Goal: Information Seeking & Learning: Learn about a topic

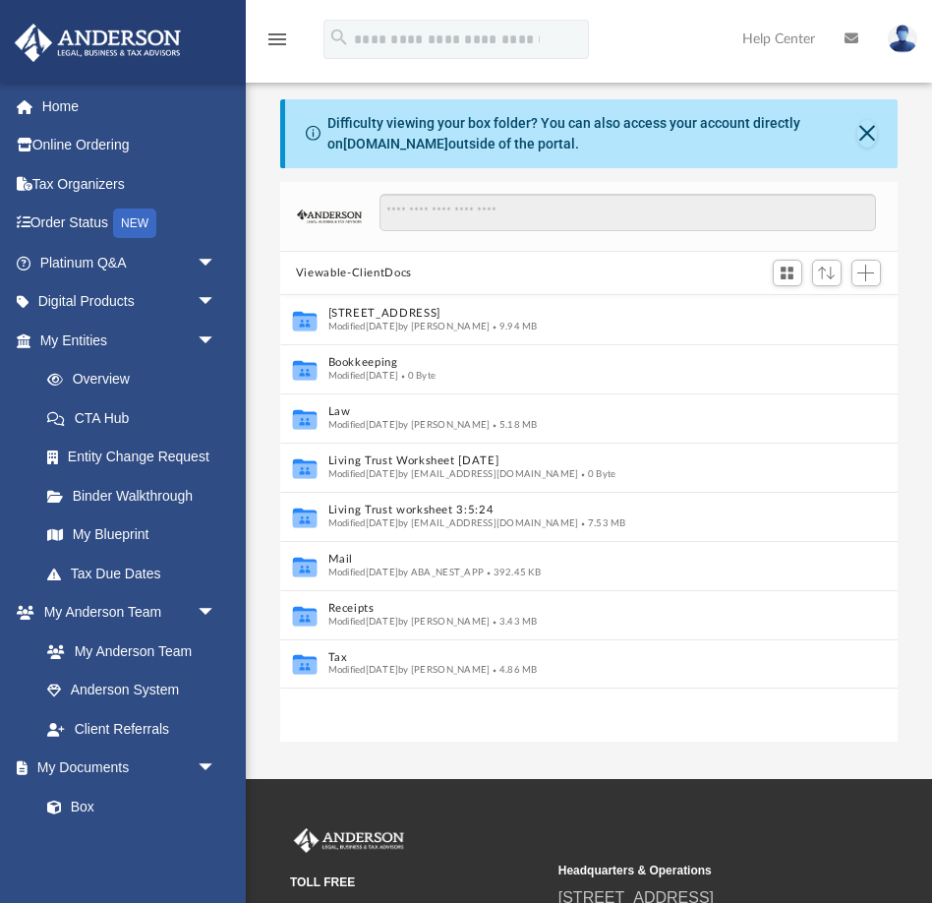
scroll to position [448, 618]
click at [461, 214] on input "Search files and folders" at bounding box center [629, 212] width 498 height 37
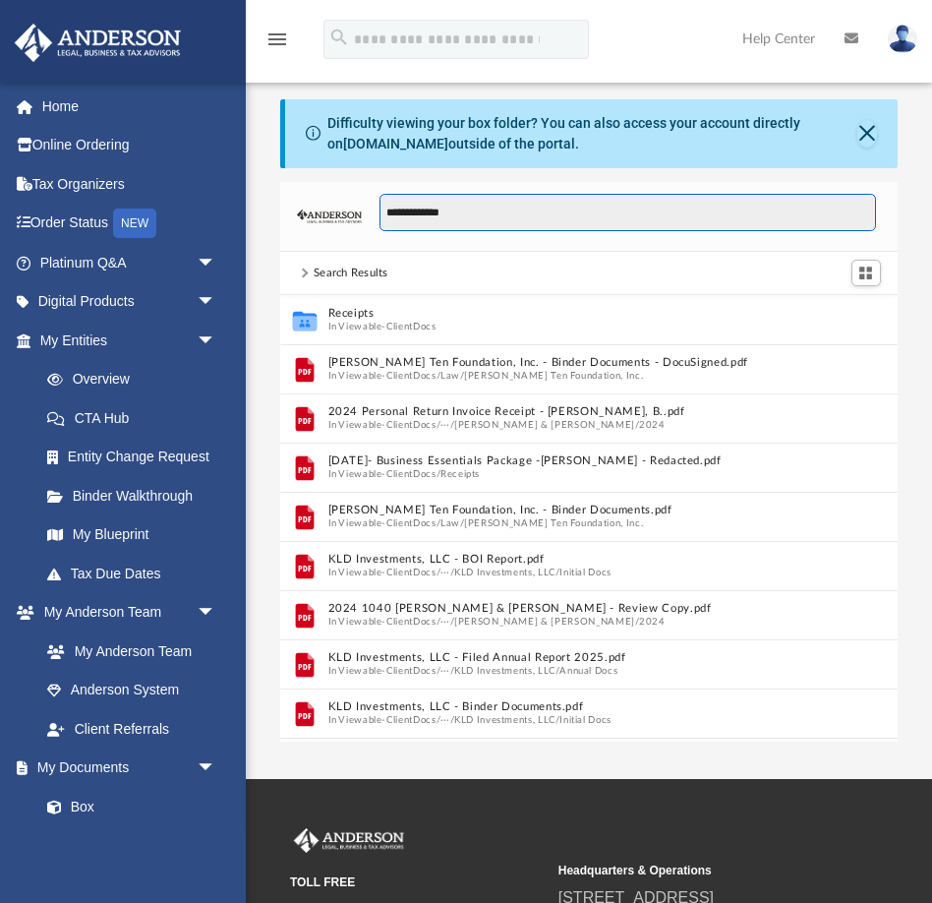
type input "**********"
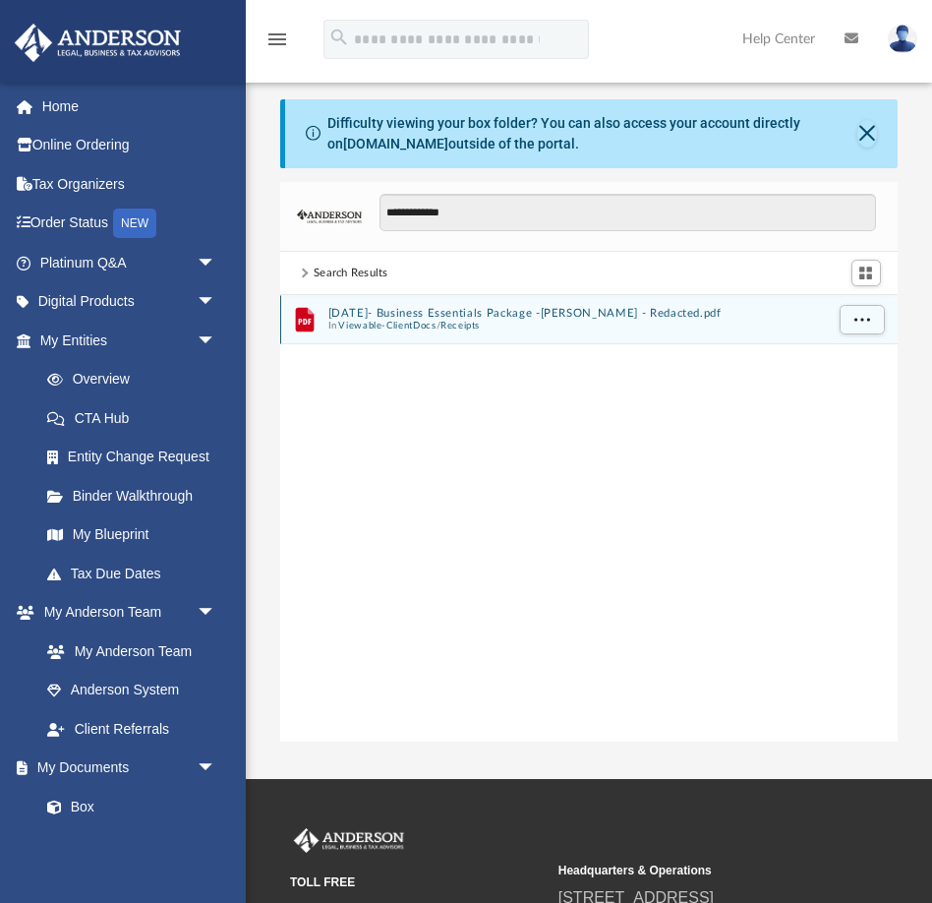
click at [467, 318] on button "[DATE]- Business Essentials Package -[PERSON_NAME] - Redacted.pdf" at bounding box center [576, 313] width 496 height 13
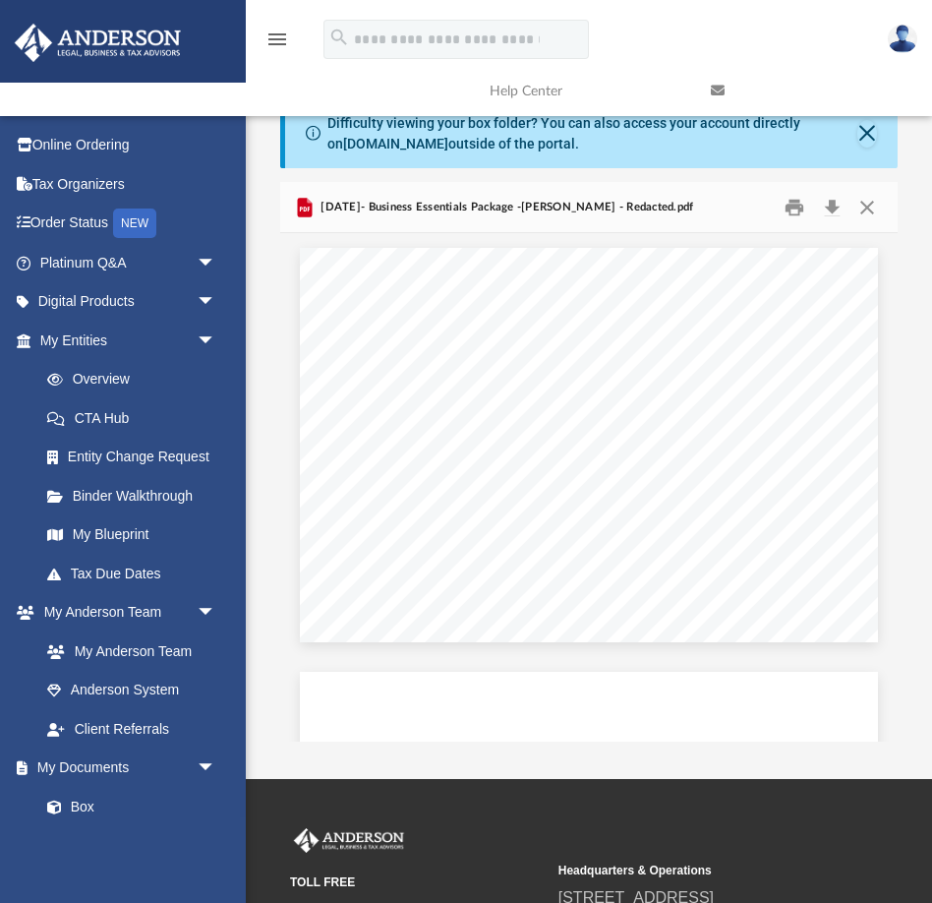
scroll to position [848, 0]
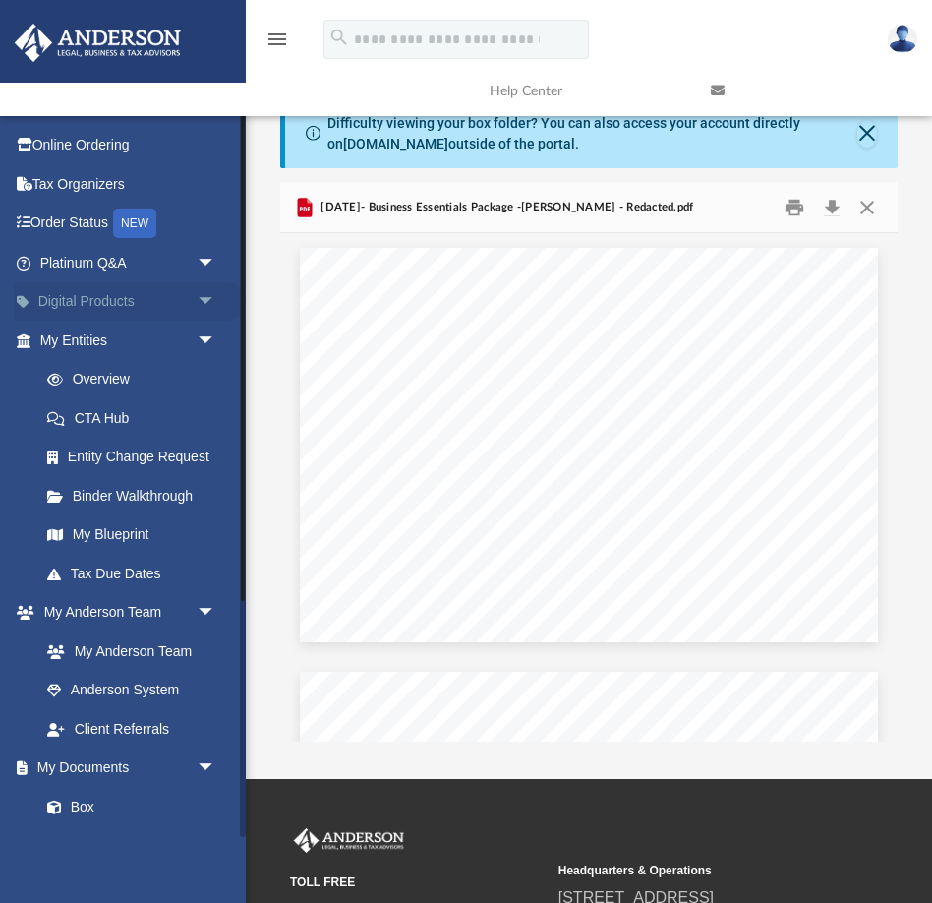
click at [207, 299] on span "arrow_drop_down" at bounding box center [216, 302] width 39 height 40
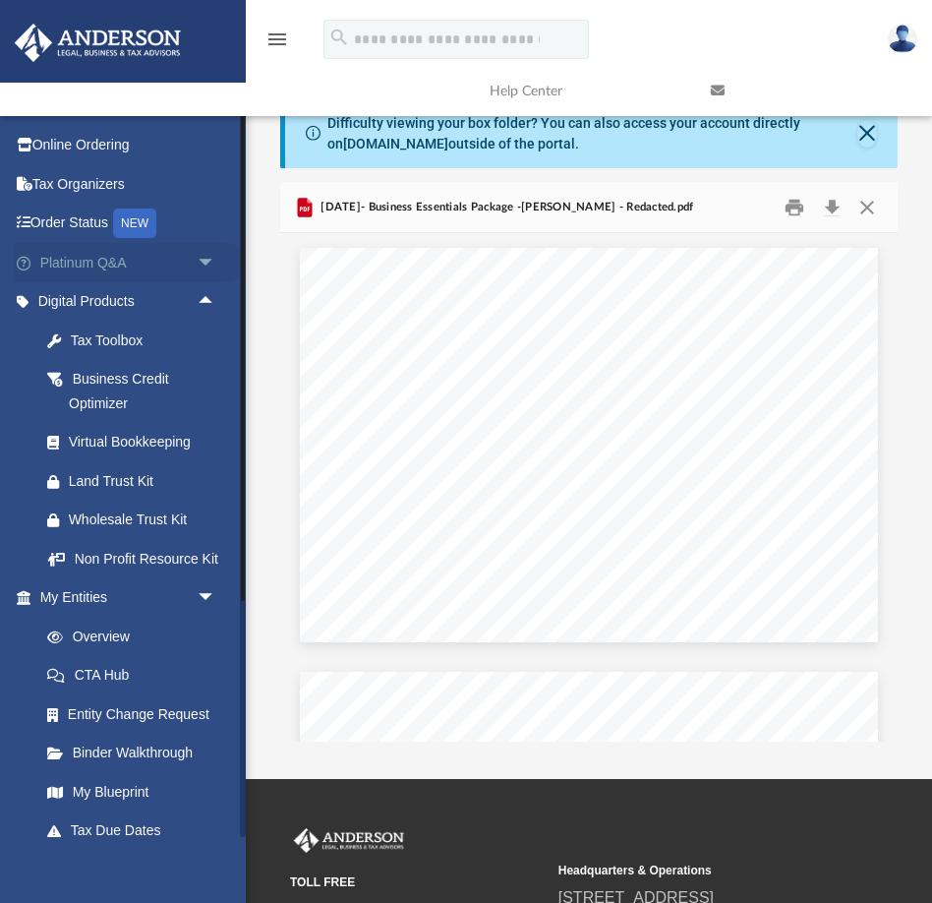
click at [207, 260] on span "arrow_drop_down" at bounding box center [216, 263] width 39 height 40
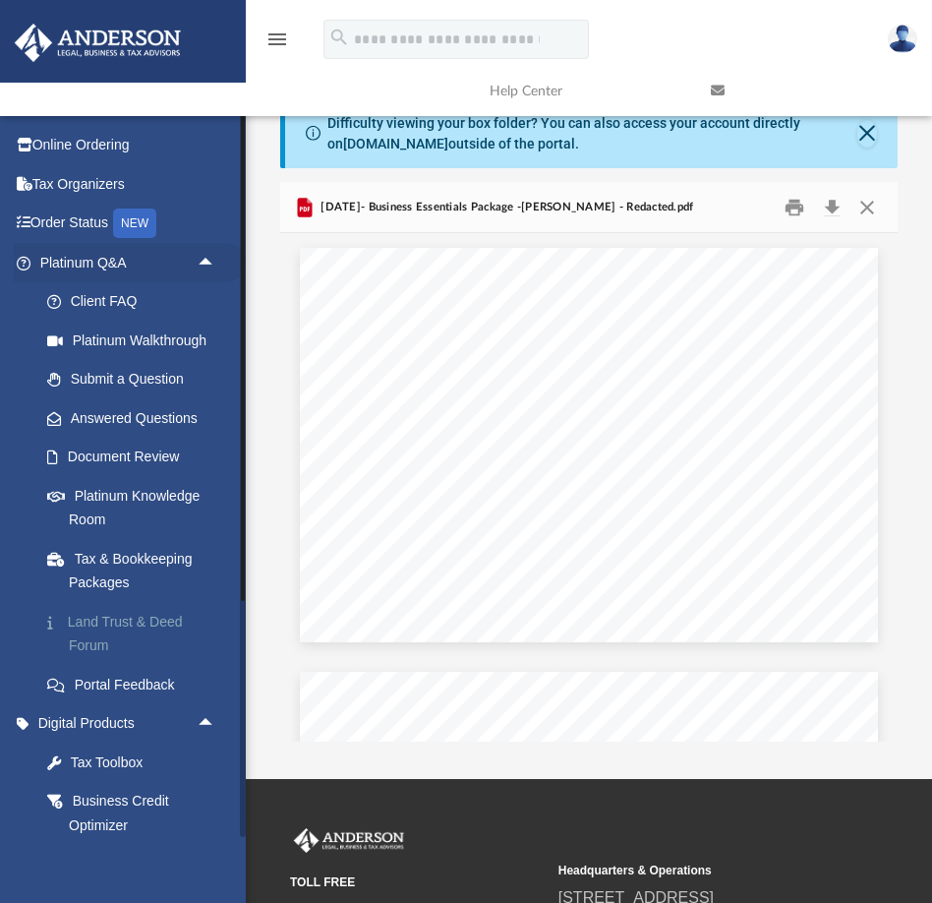
click at [107, 625] on link "Land Trust & Deed Forum" at bounding box center [137, 633] width 218 height 63
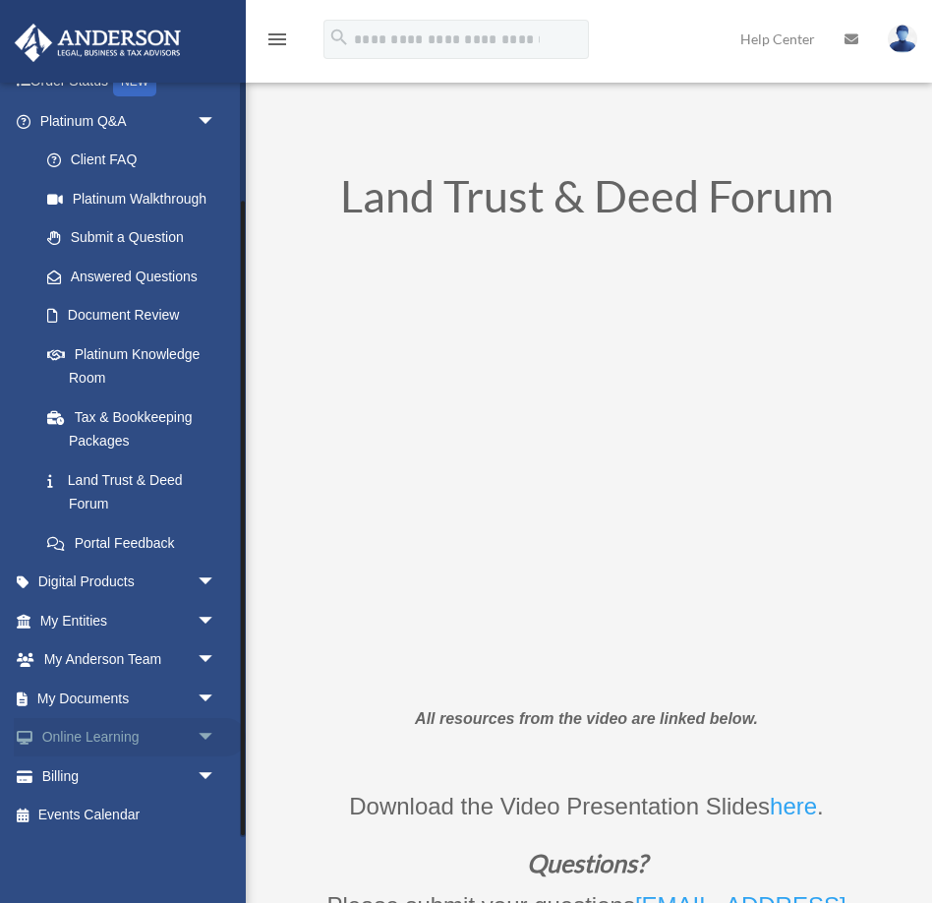
click at [132, 739] on link "Online Learning arrow_drop_down" at bounding box center [130, 737] width 232 height 39
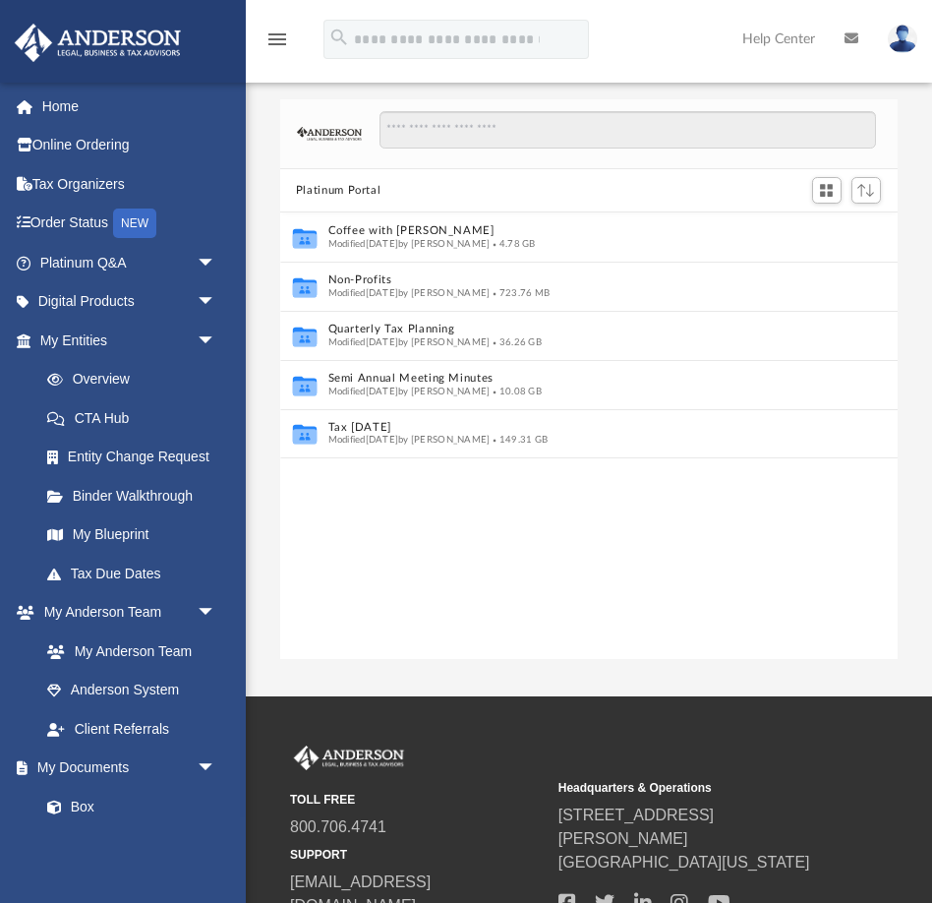
scroll to position [448, 618]
click at [429, 130] on input "Search files and folders" at bounding box center [629, 129] width 498 height 37
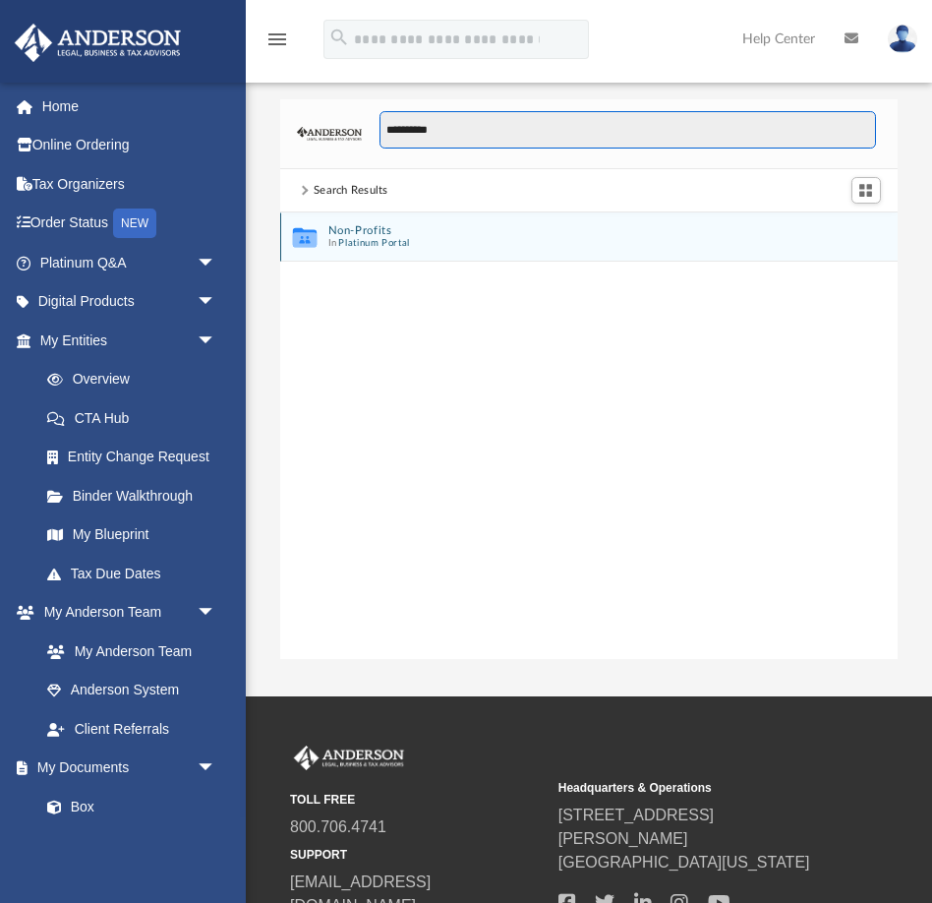
type input "**********"
click at [377, 241] on button "Platinum Portal" at bounding box center [374, 243] width 72 height 13
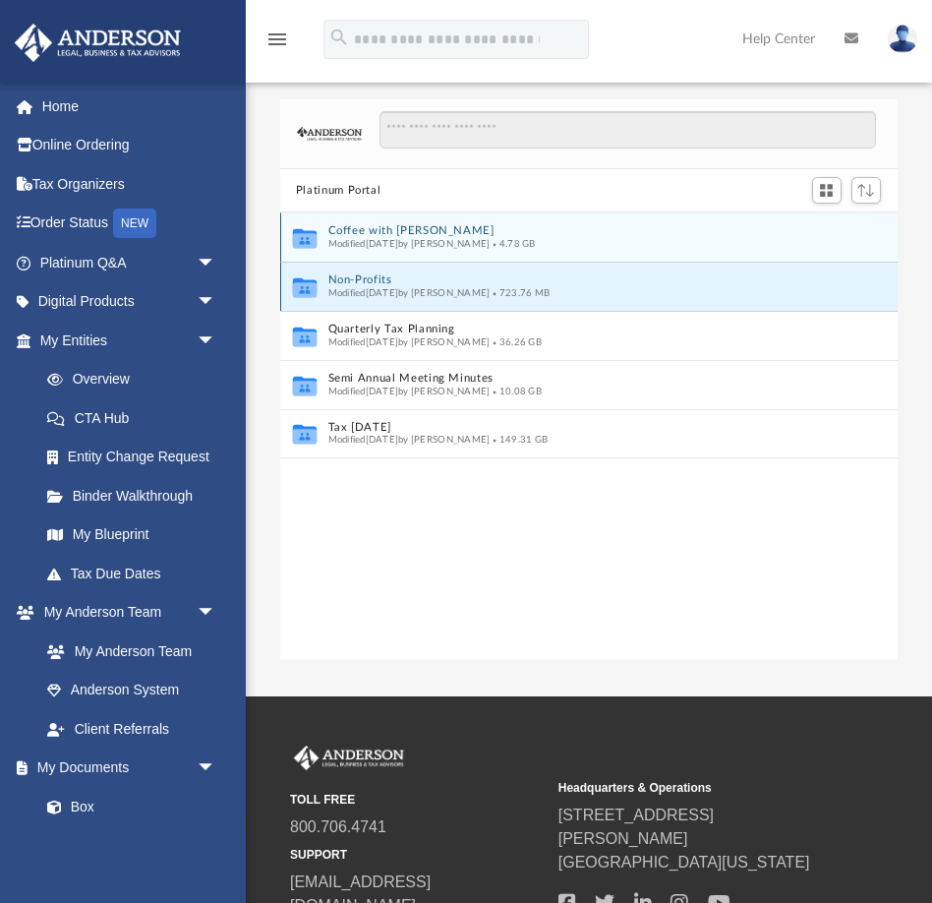
click at [397, 291] on span "Modified Wed Jan 15 2025 by Matthew Moore" at bounding box center [409, 293] width 162 height 10
click at [363, 288] on span "Modified Wed Jan 15 2025 by Matthew Moore" at bounding box center [409, 293] width 162 height 10
click at [312, 290] on icon "grid" at bounding box center [304, 289] width 24 height 15
click at [353, 188] on button "Platinum Portal" at bounding box center [339, 191] width 86 height 18
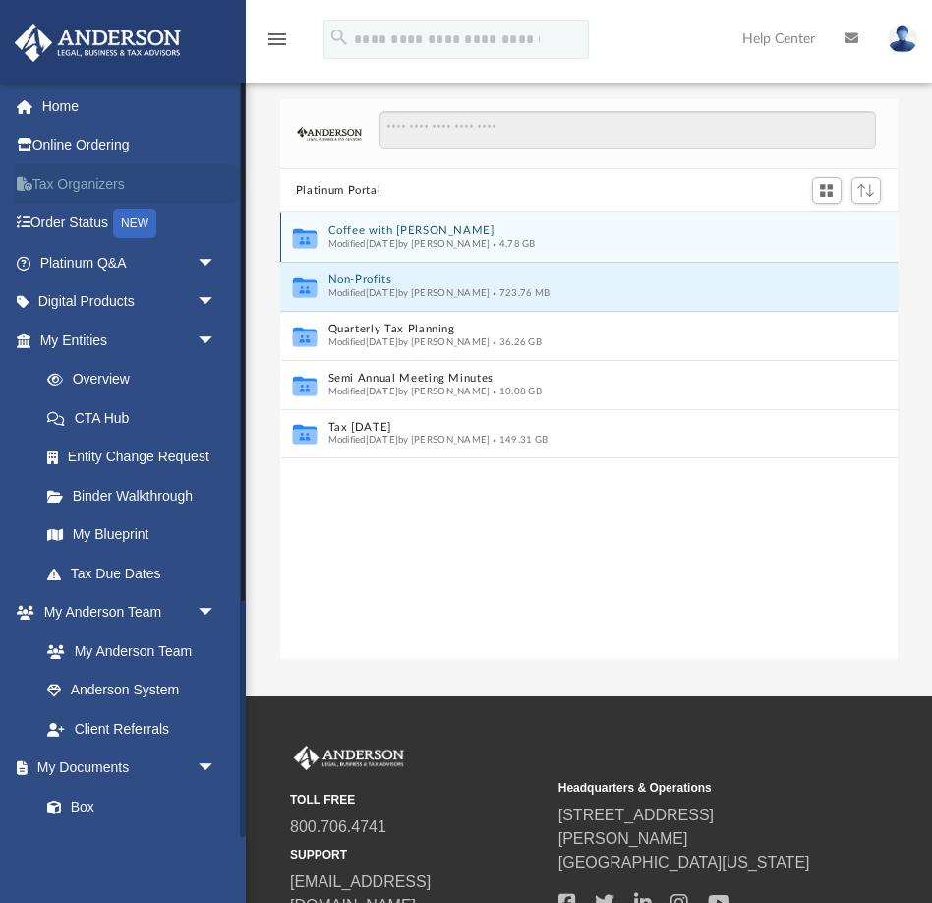
click at [74, 183] on link "Tax Organizers" at bounding box center [130, 183] width 232 height 39
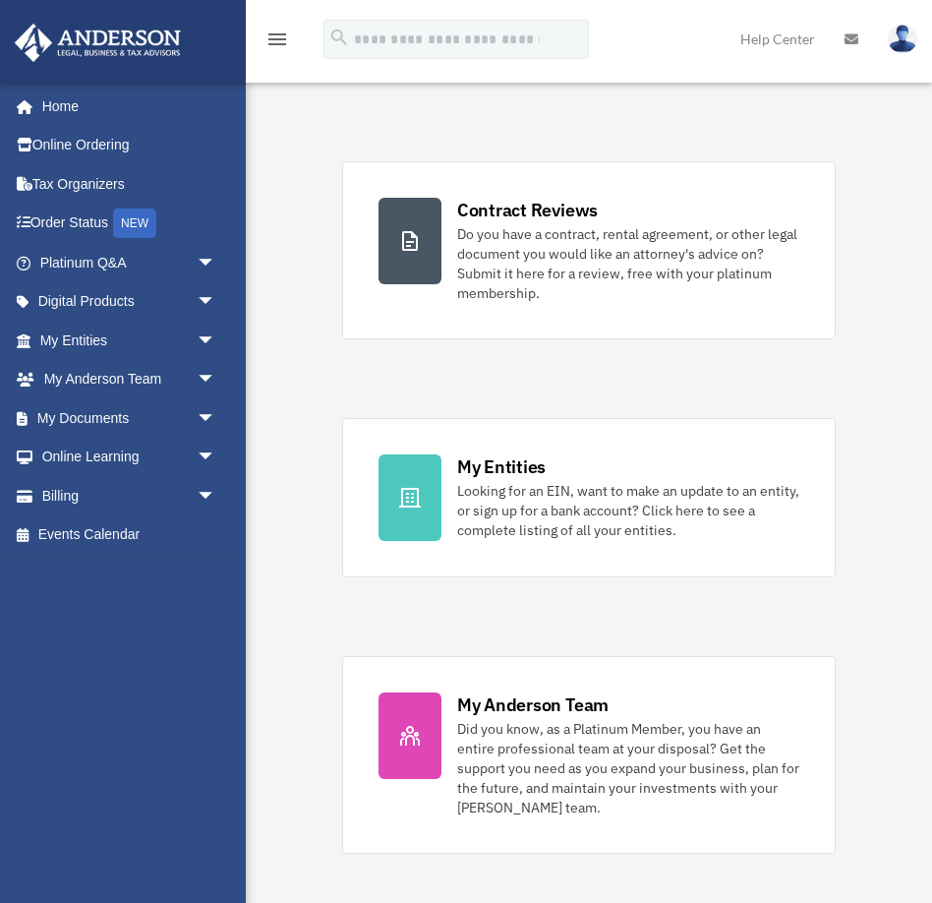
scroll to position [352, 0]
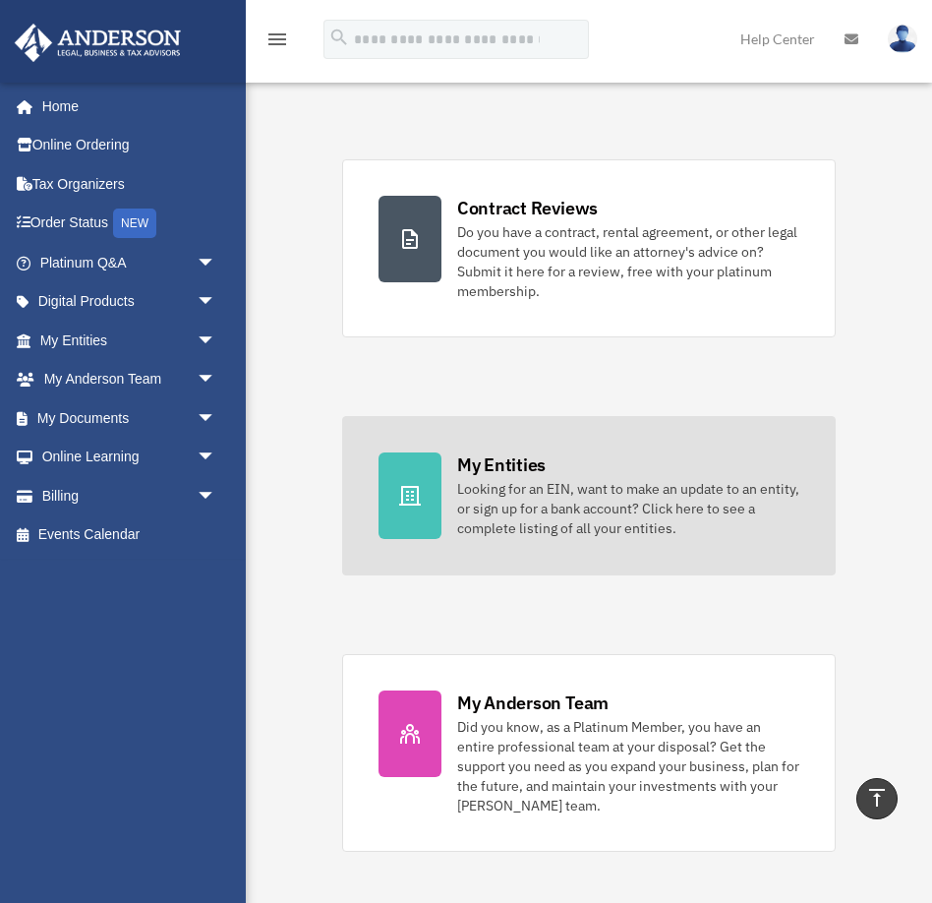
click at [455, 525] on link "My Entities Looking for an EIN, want to make an update to an entity, or sign up…" at bounding box center [589, 495] width 494 height 159
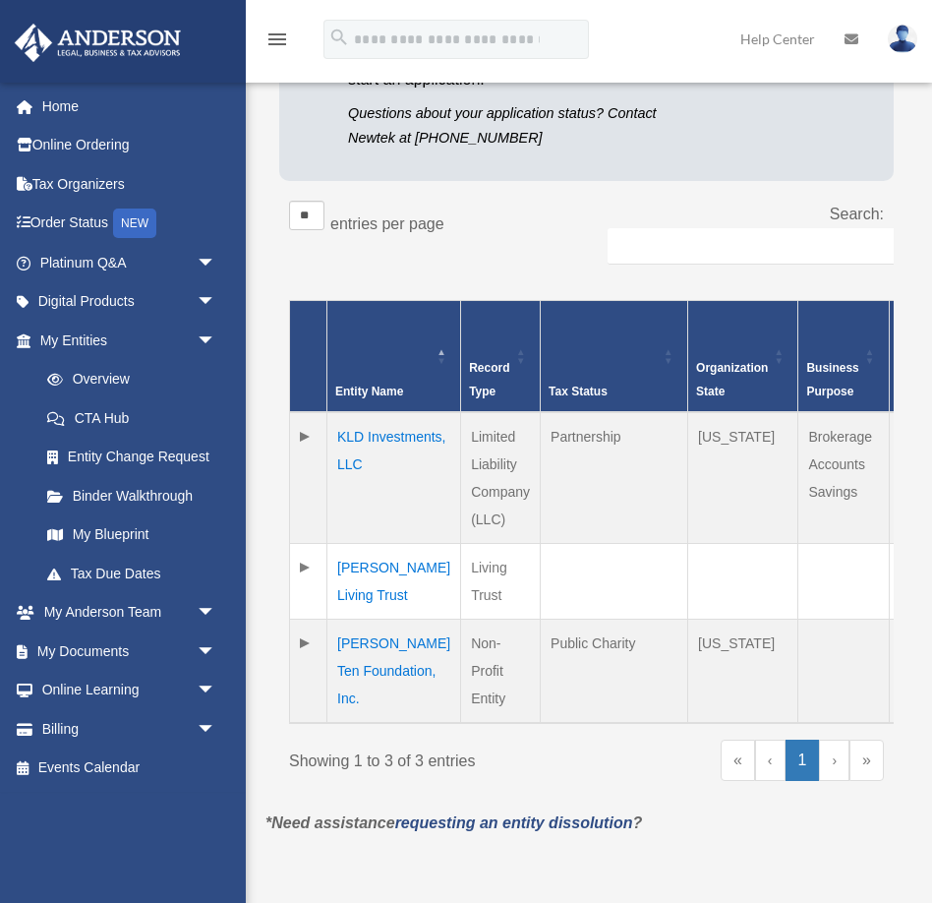
scroll to position [308, 0]
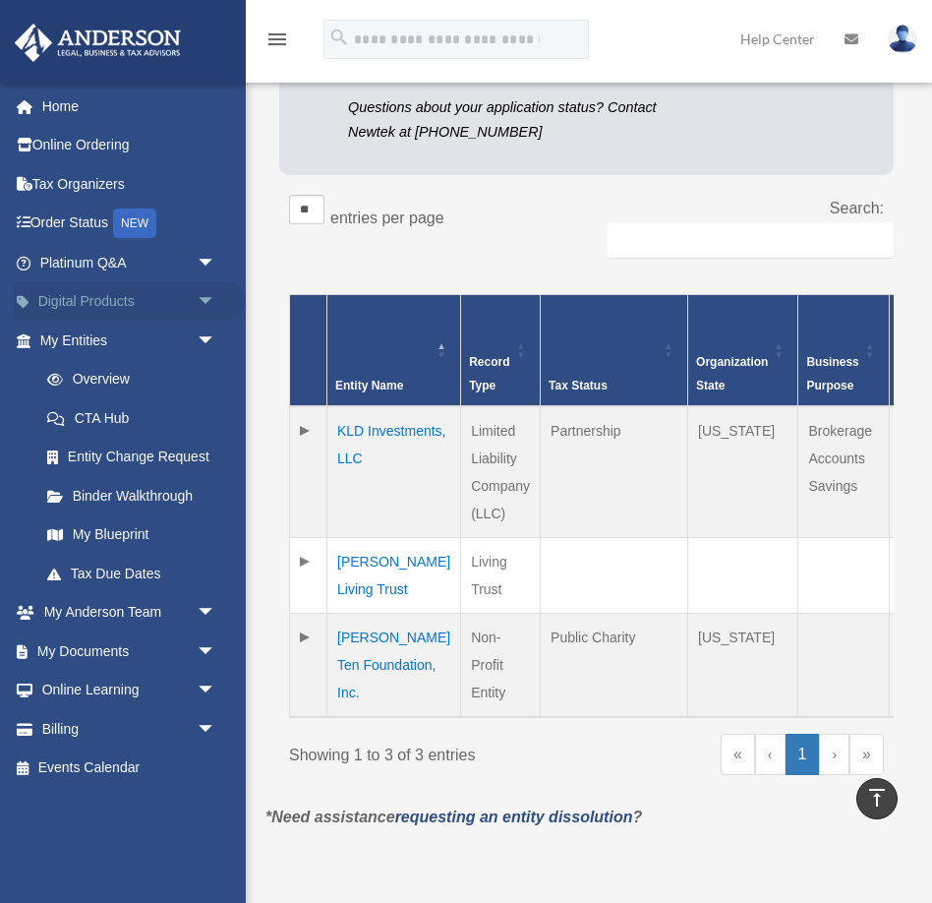
click at [209, 299] on span "arrow_drop_down" at bounding box center [216, 302] width 39 height 40
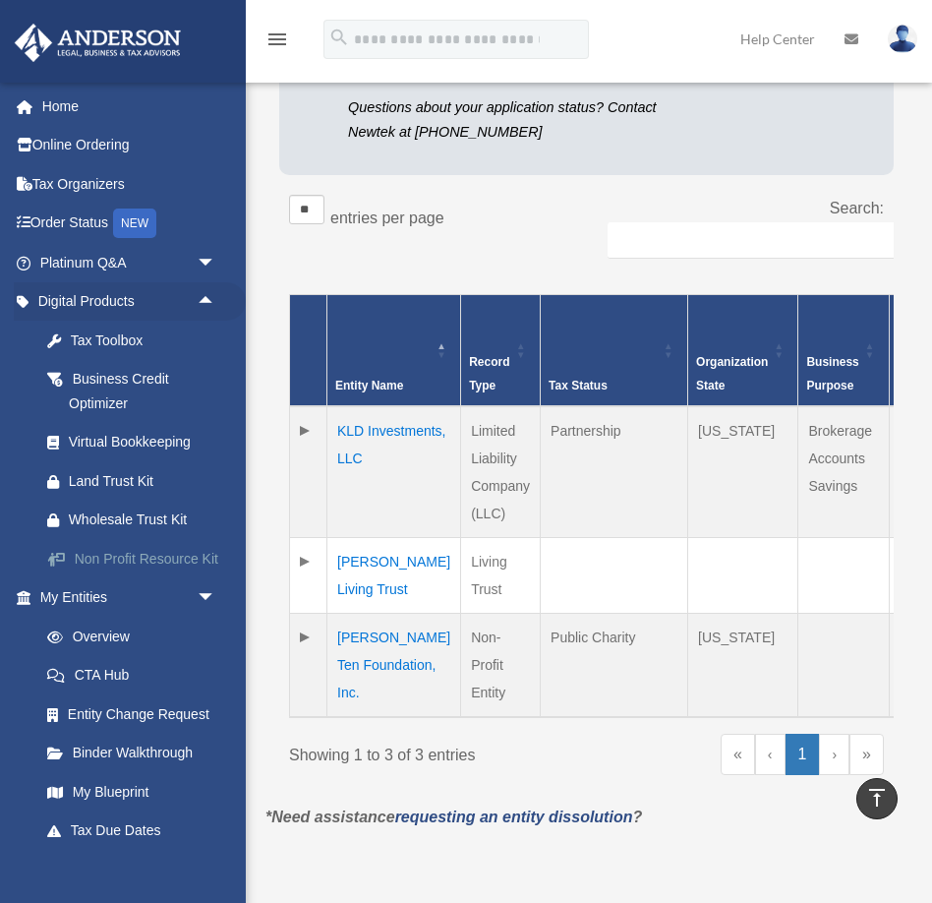
click at [153, 561] on div "Non Profit Resource Kit" at bounding box center [145, 559] width 152 height 25
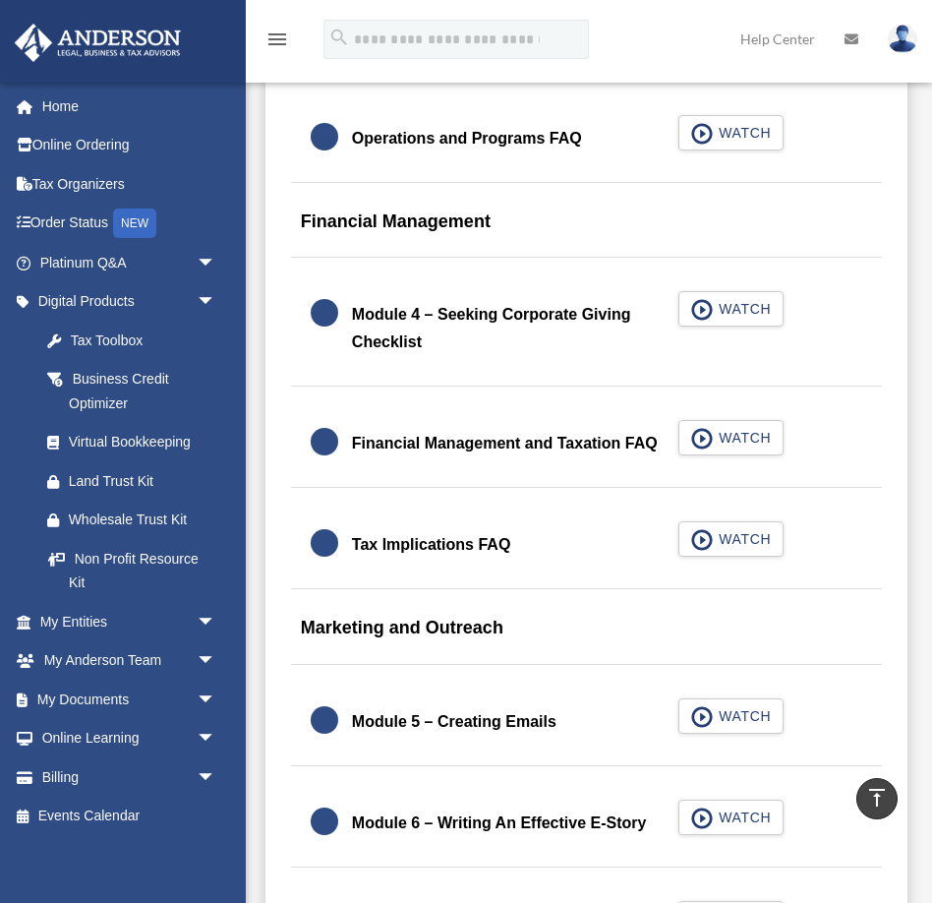
scroll to position [1933, 0]
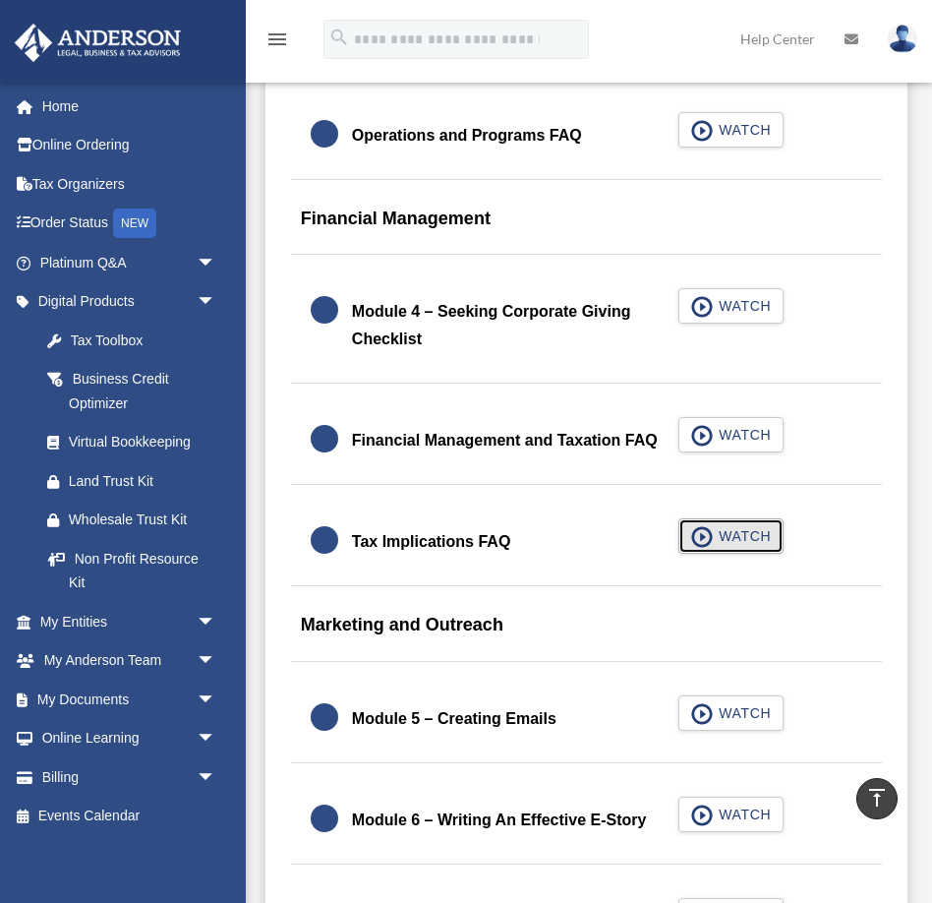
click at [713, 544] on span "WATCH" at bounding box center [742, 536] width 58 height 20
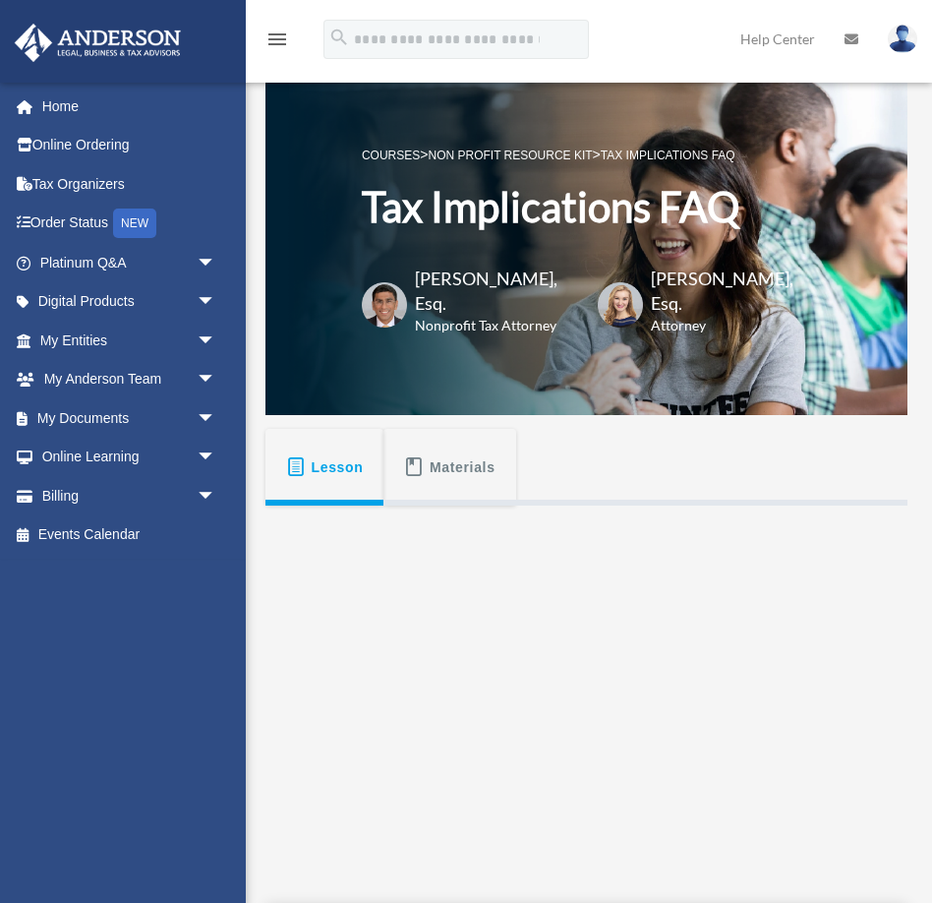
click at [464, 322] on h6 "Nonprofit Tax Attorney" at bounding box center [494, 326] width 158 height 20
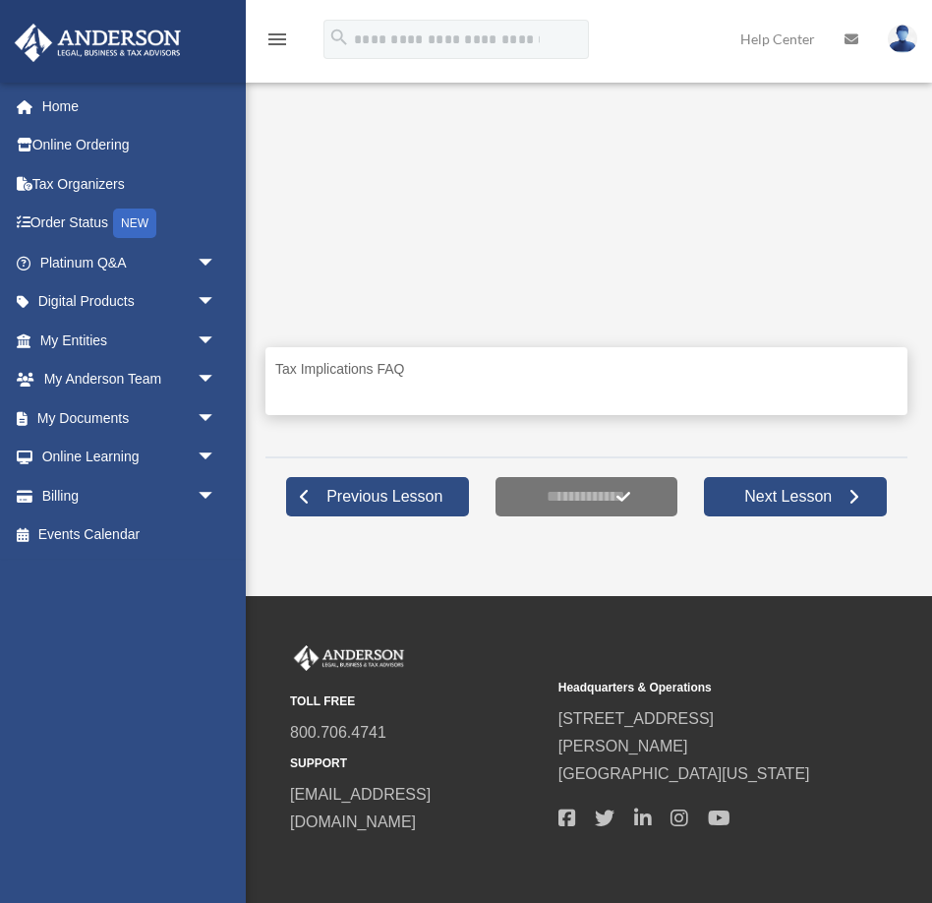
scroll to position [559, 0]
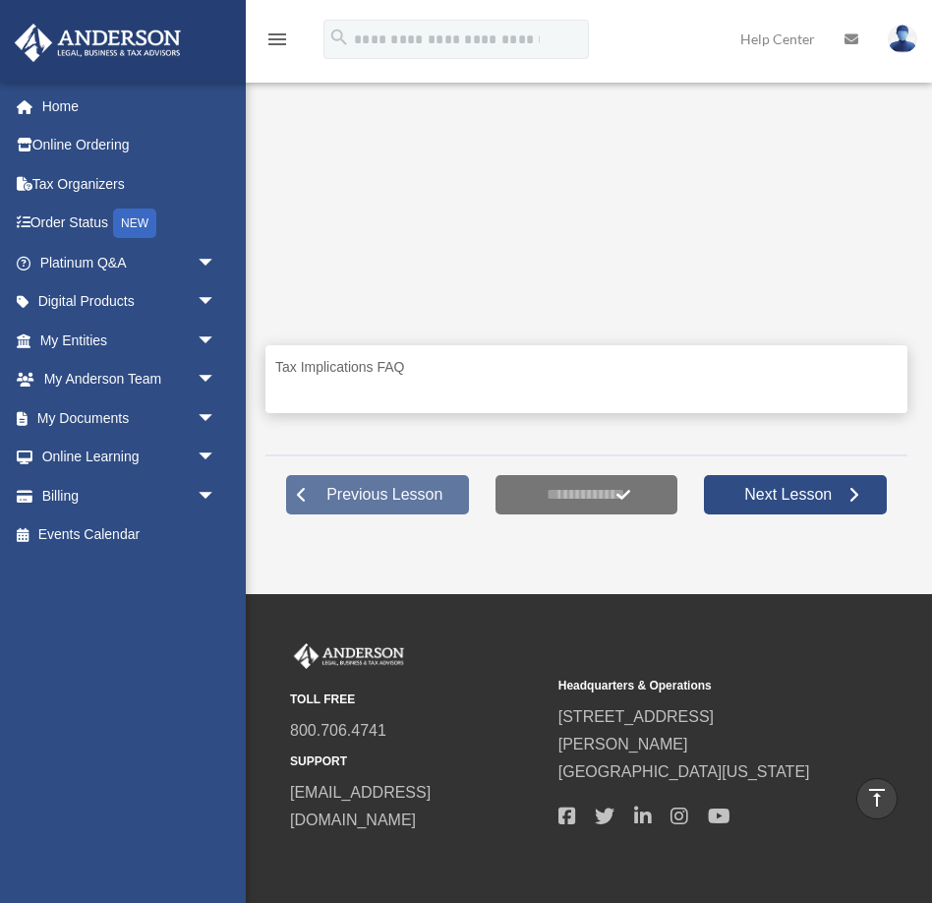
click at [397, 505] on span "Previous Lesson" at bounding box center [385, 495] width 148 height 20
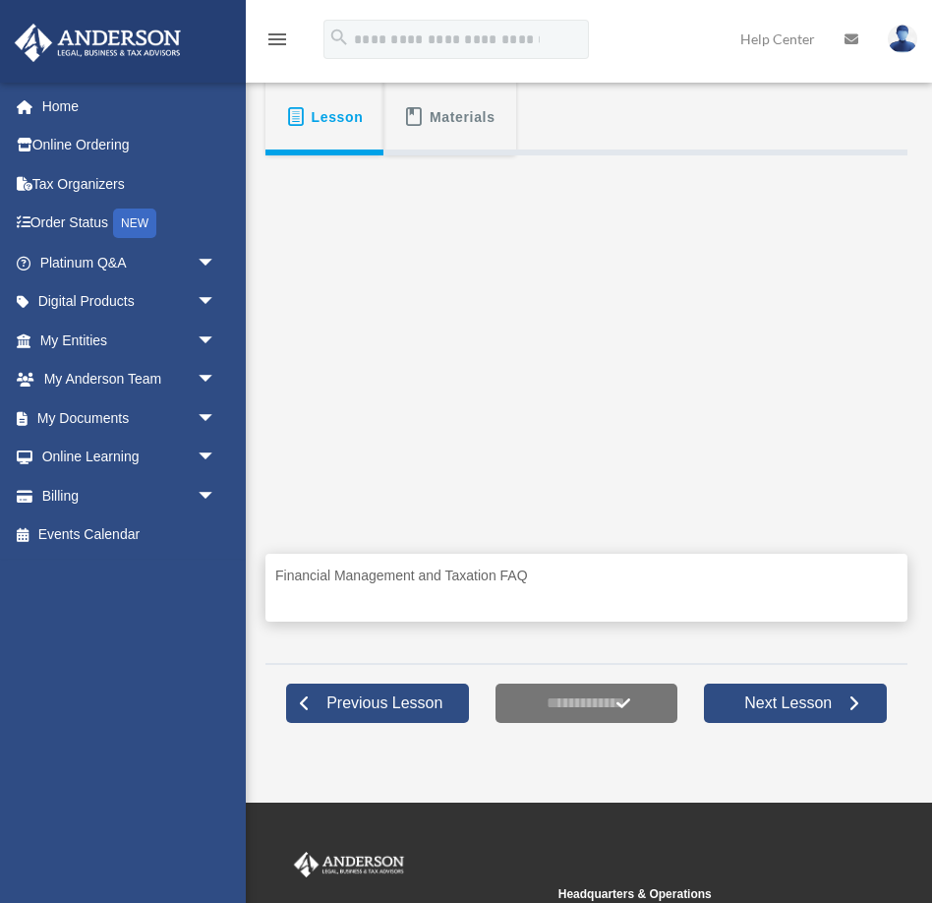
scroll to position [345, 0]
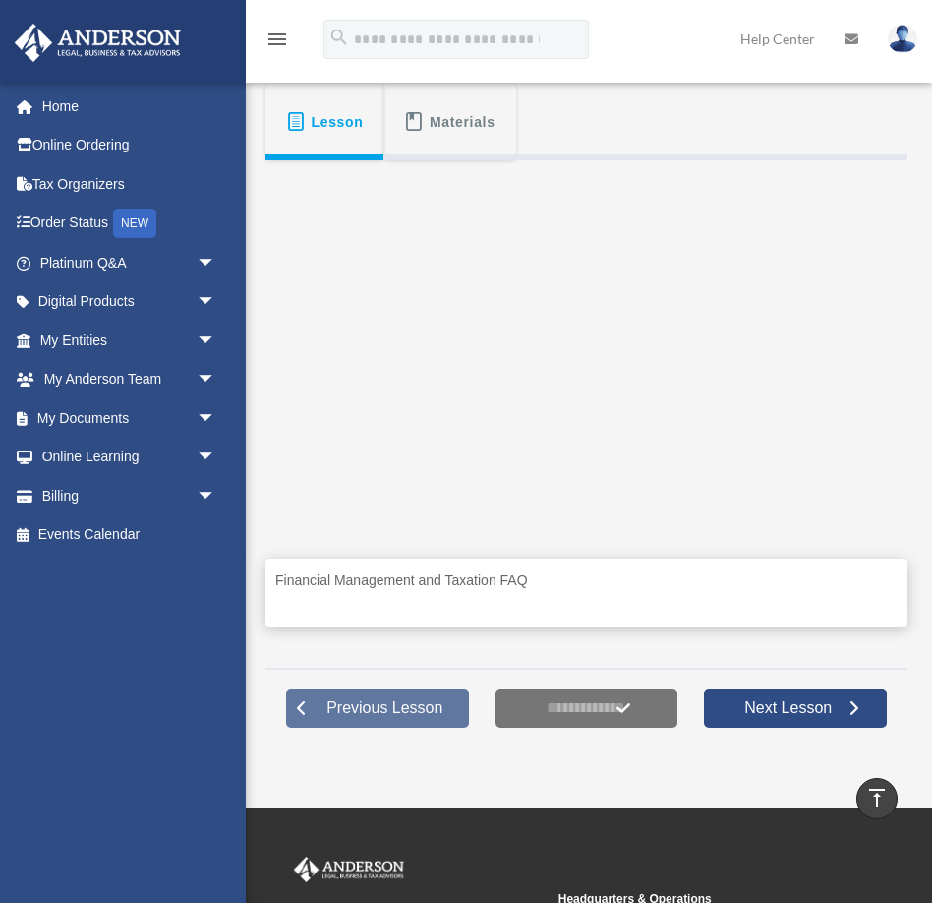
click at [378, 718] on span "Previous Lesson" at bounding box center [385, 708] width 148 height 20
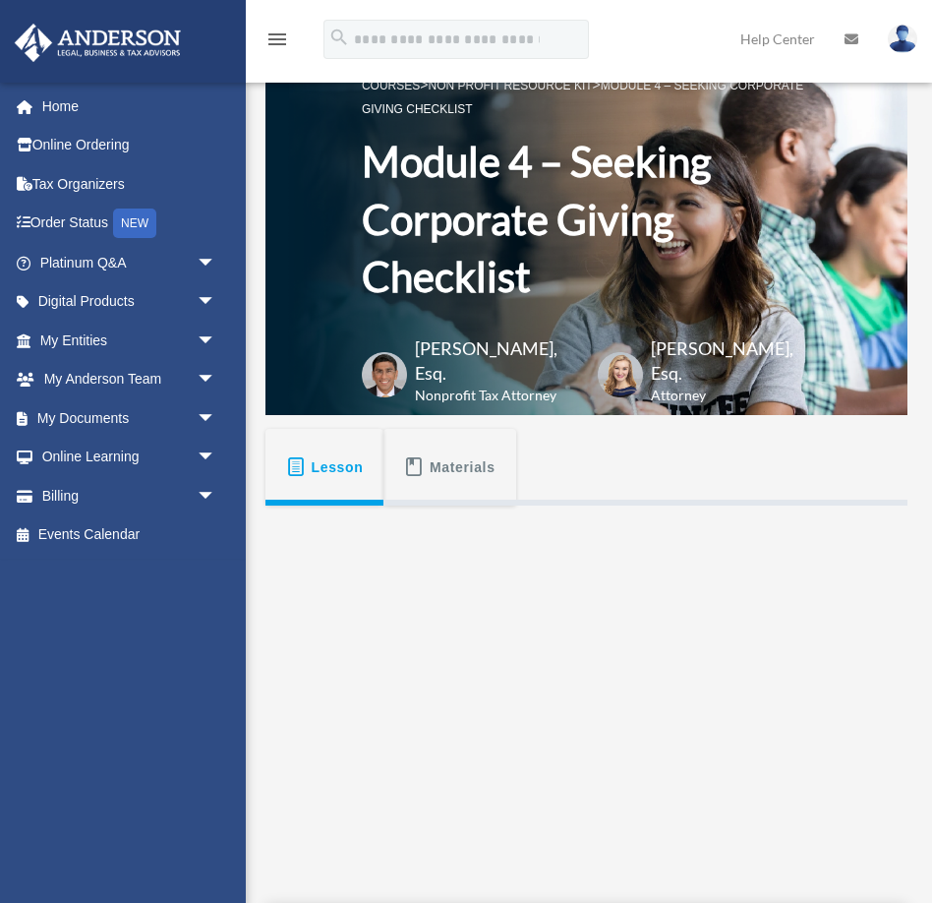
click at [325, 459] on span "Lesson" at bounding box center [338, 467] width 52 height 35
click at [424, 461] on button "Materials" at bounding box center [450, 467] width 132 height 77
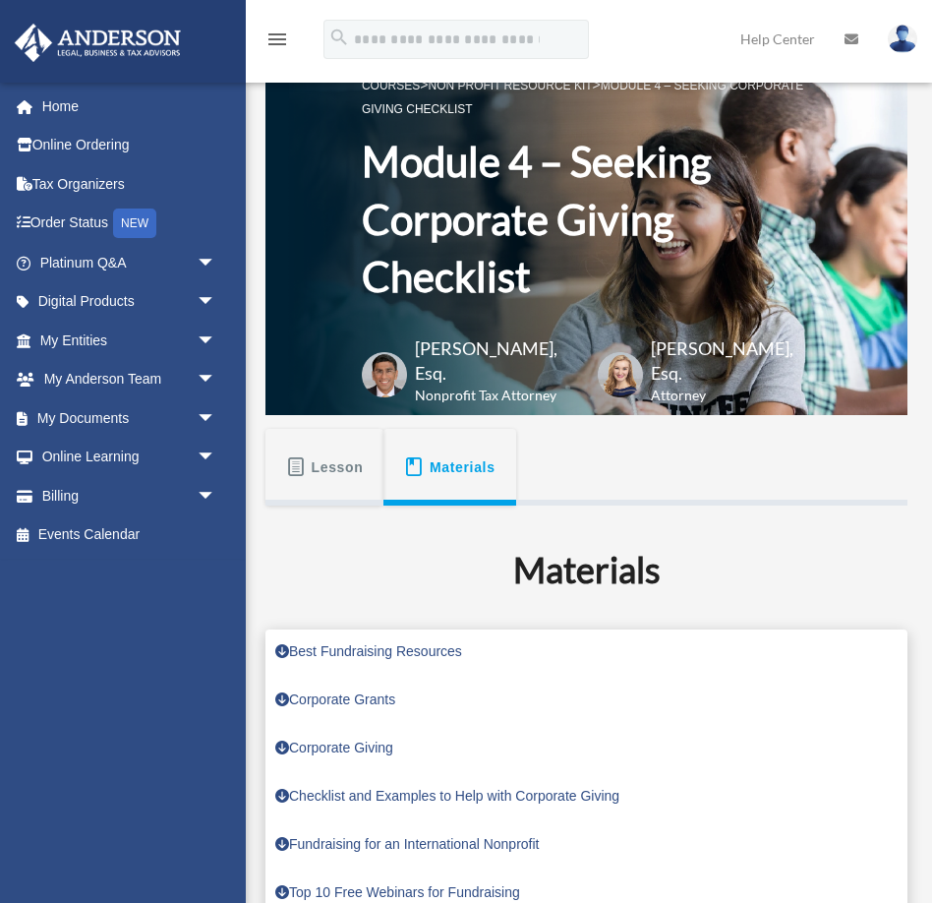
click at [441, 474] on span "Materials" at bounding box center [463, 467] width 66 height 35
click at [340, 475] on span "Lesson" at bounding box center [338, 467] width 52 height 35
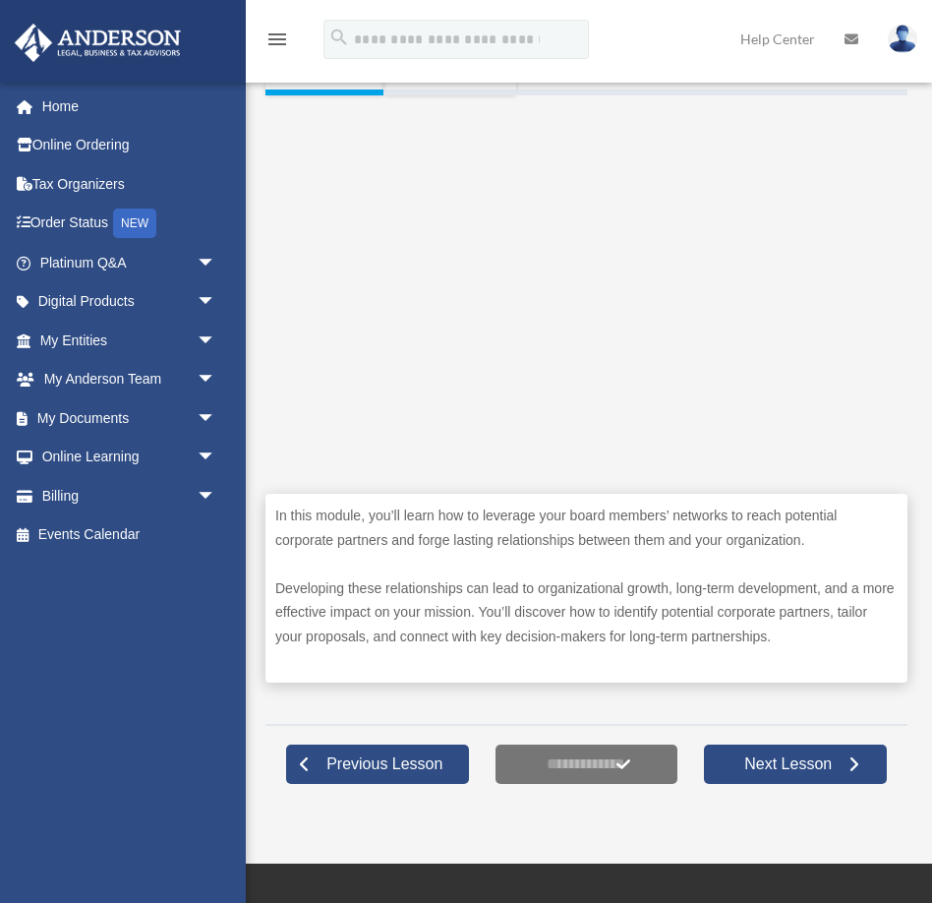
scroll to position [423, 0]
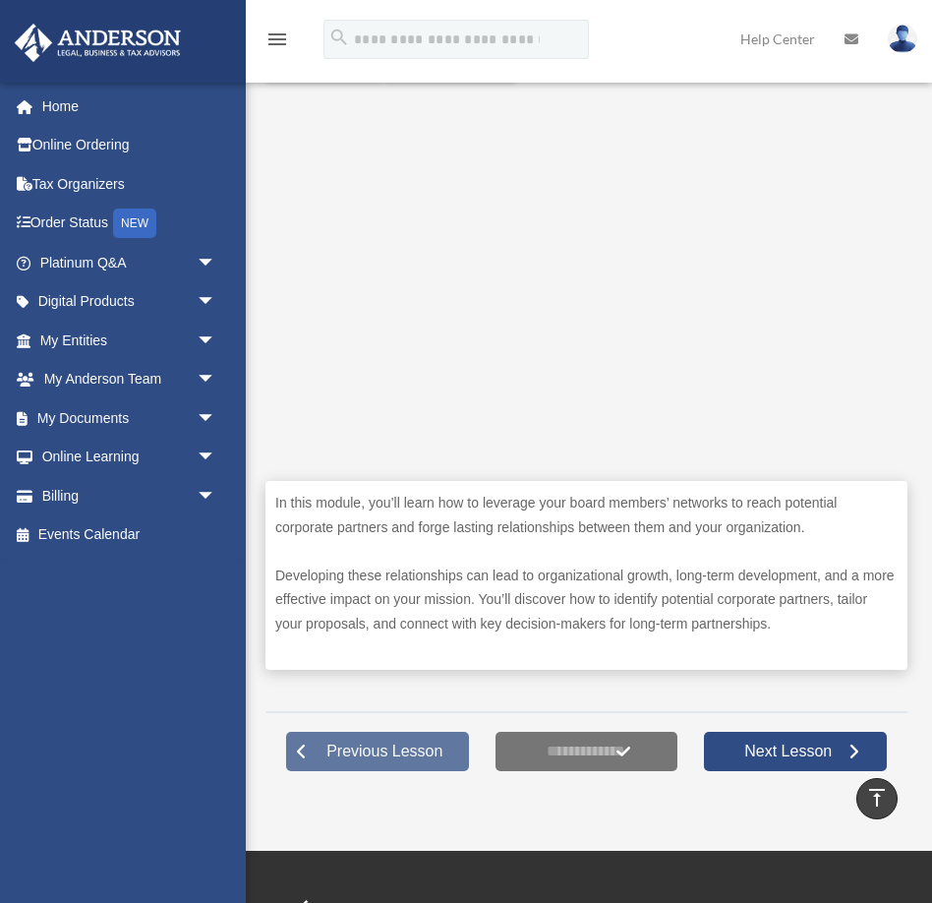
click at [355, 761] on span "Previous Lesson" at bounding box center [385, 752] width 148 height 20
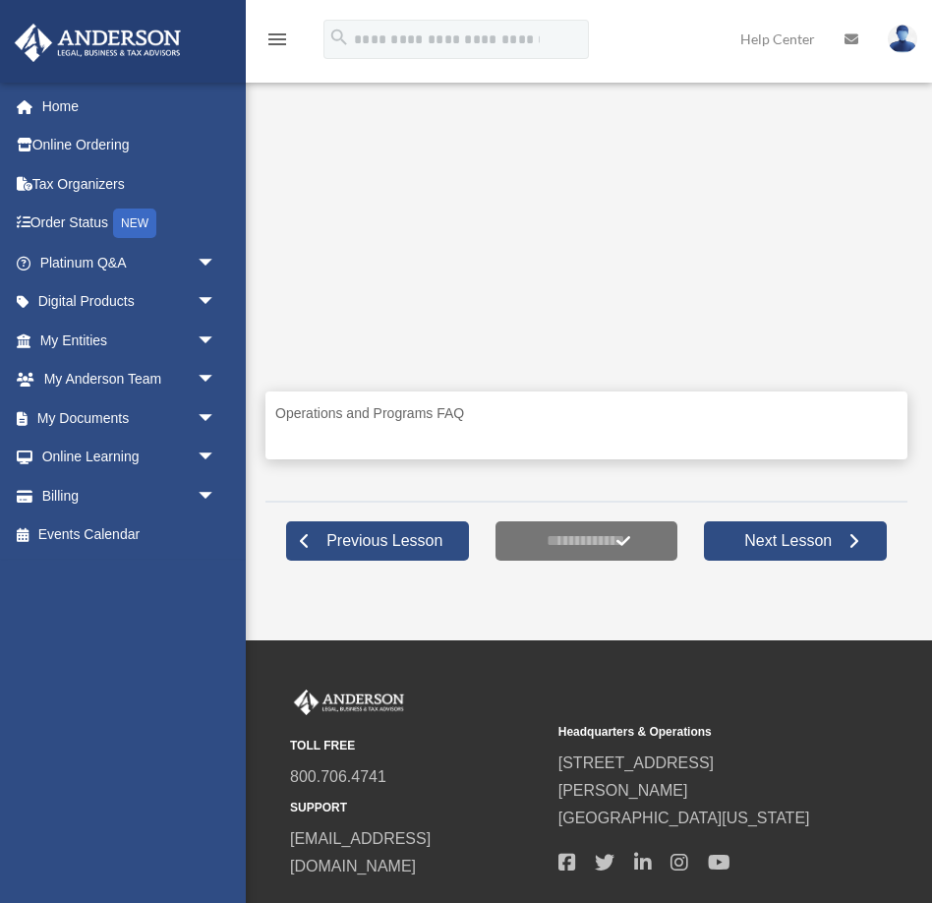
scroll to position [524, 0]
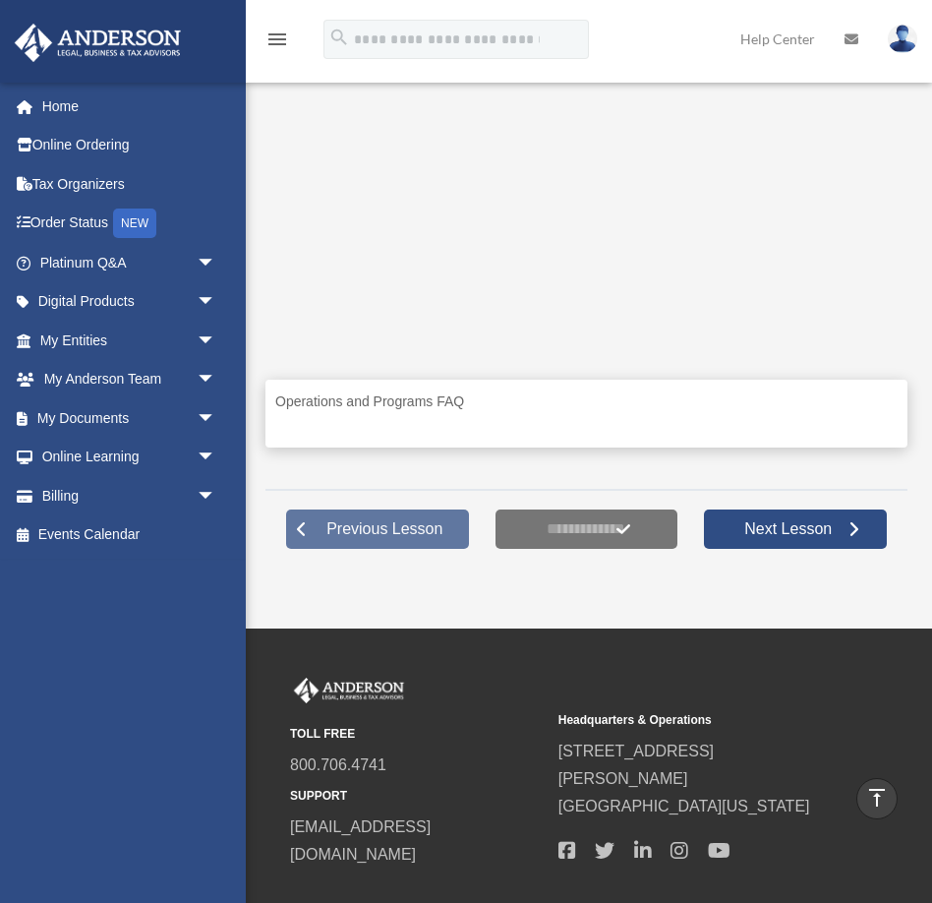
click at [311, 539] on span "Previous Lesson" at bounding box center [385, 529] width 148 height 20
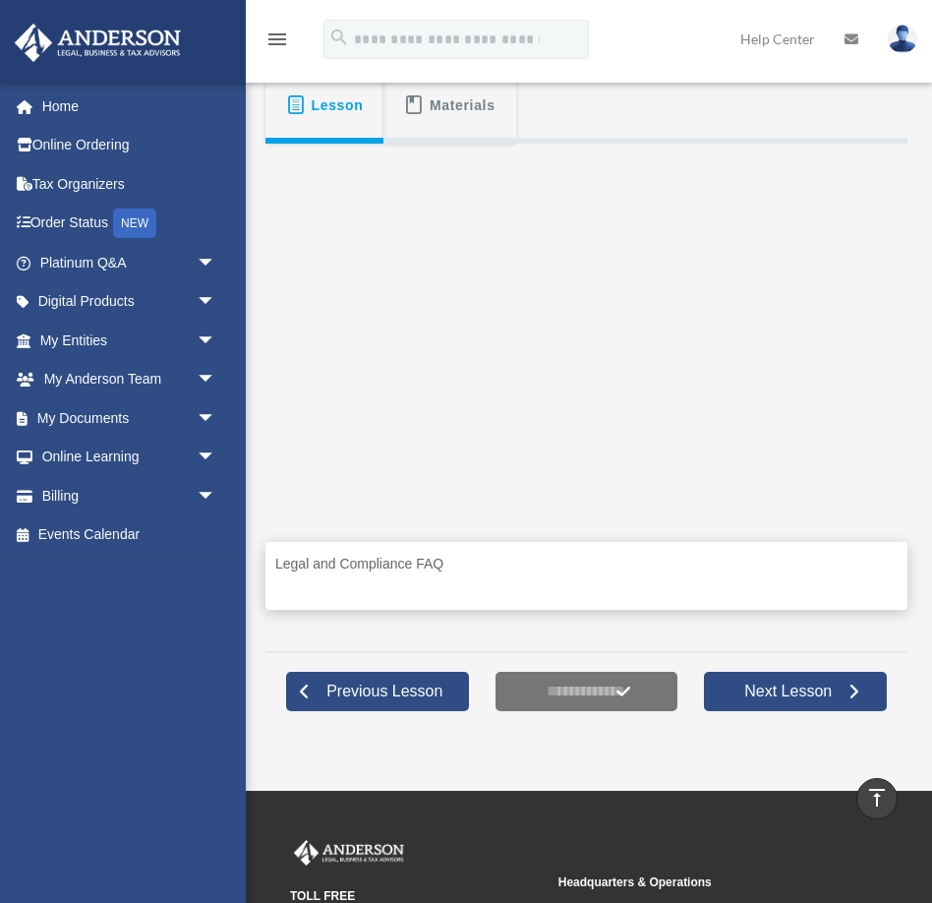
scroll to position [356, 0]
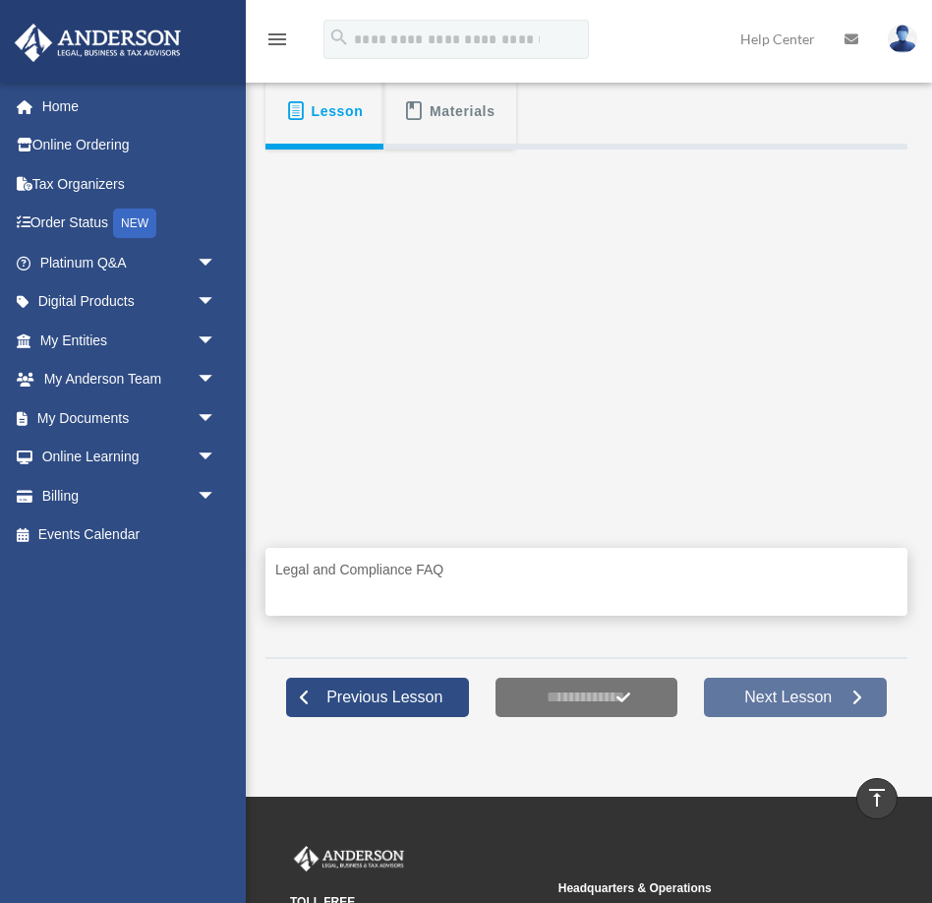
click at [781, 707] on span "Next Lesson" at bounding box center [788, 698] width 119 height 20
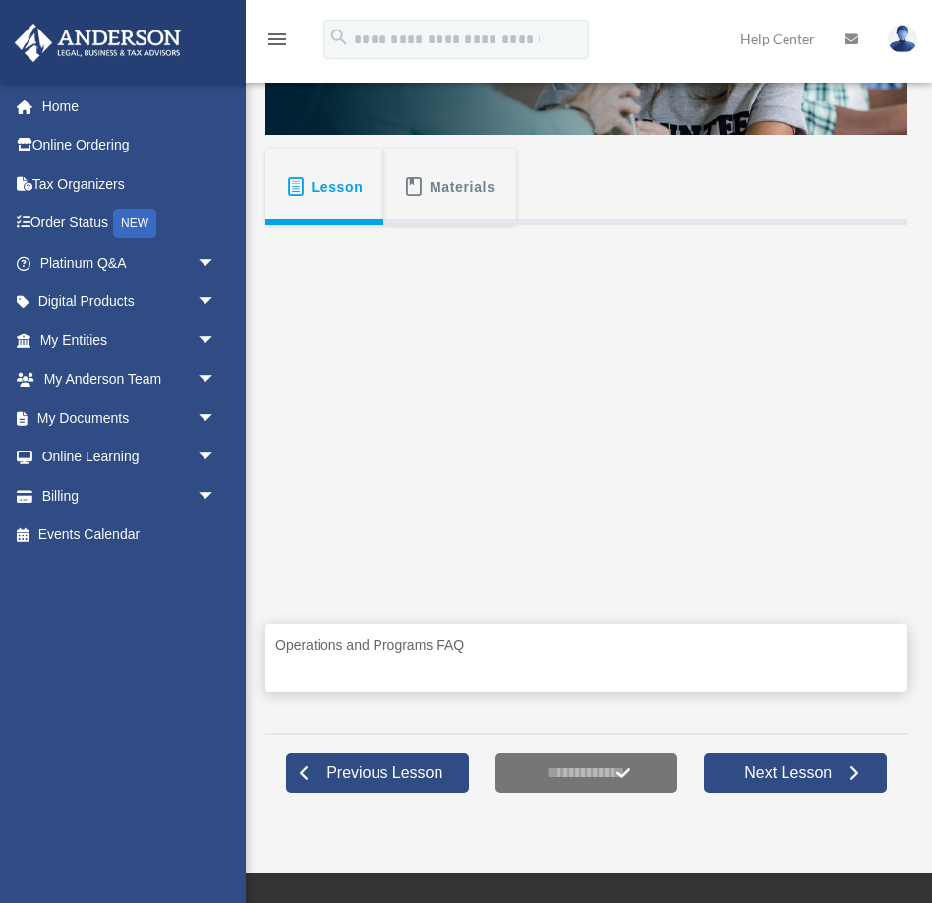
scroll to position [292, 0]
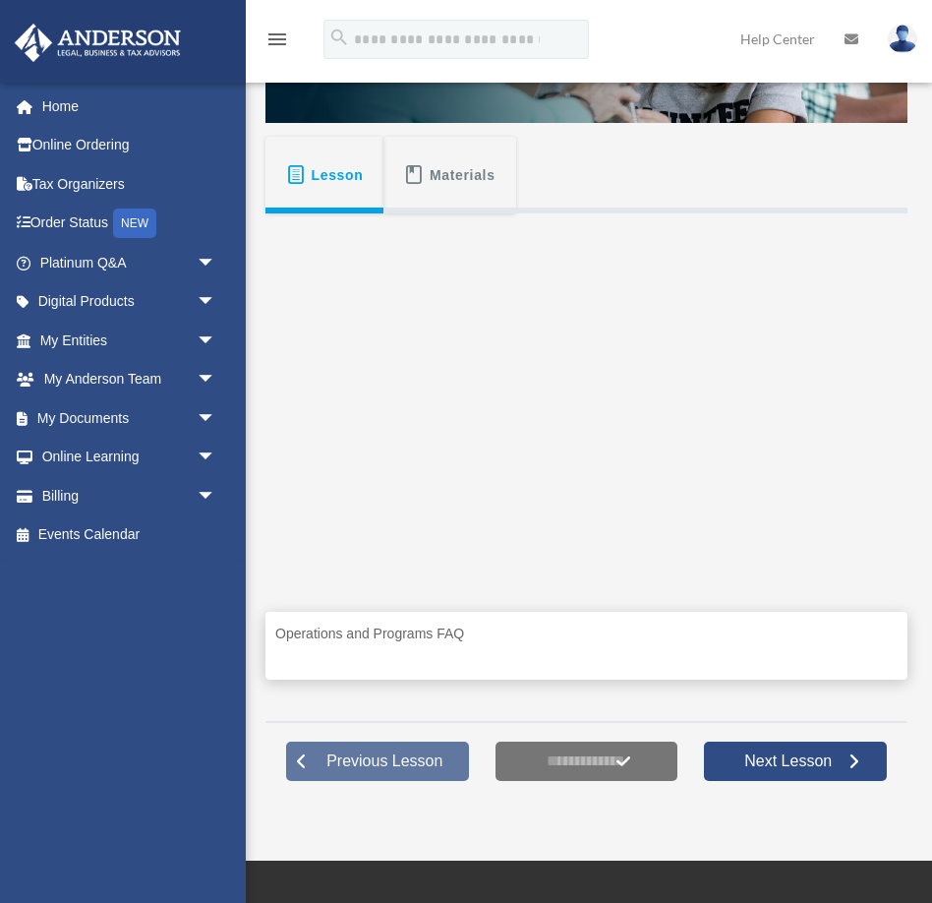
click at [377, 771] on span "Previous Lesson" at bounding box center [385, 761] width 148 height 20
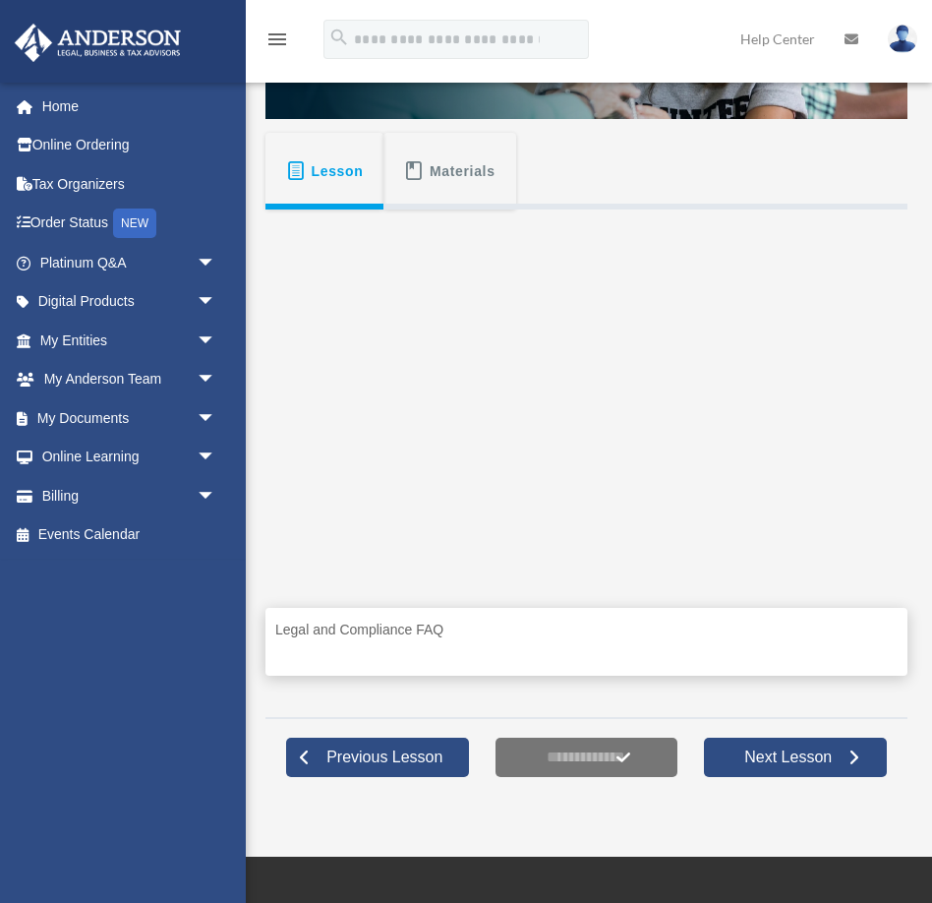
scroll to position [304, 0]
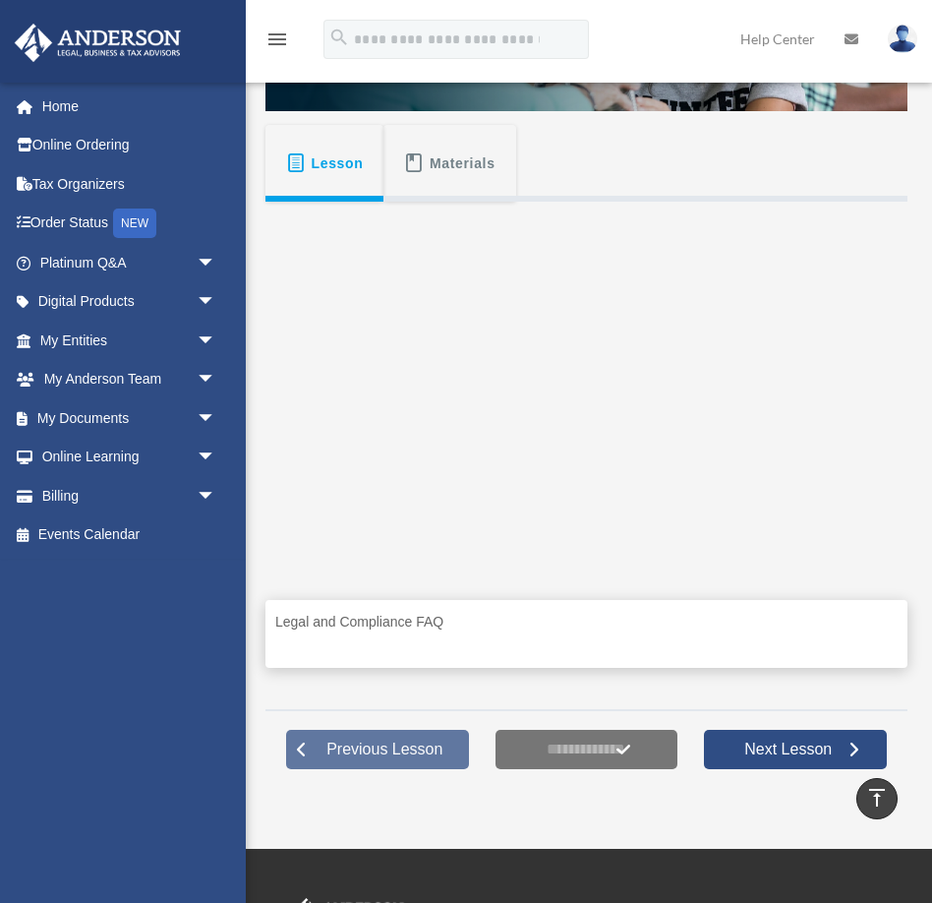
click at [357, 759] on span "Previous Lesson" at bounding box center [385, 750] width 148 height 20
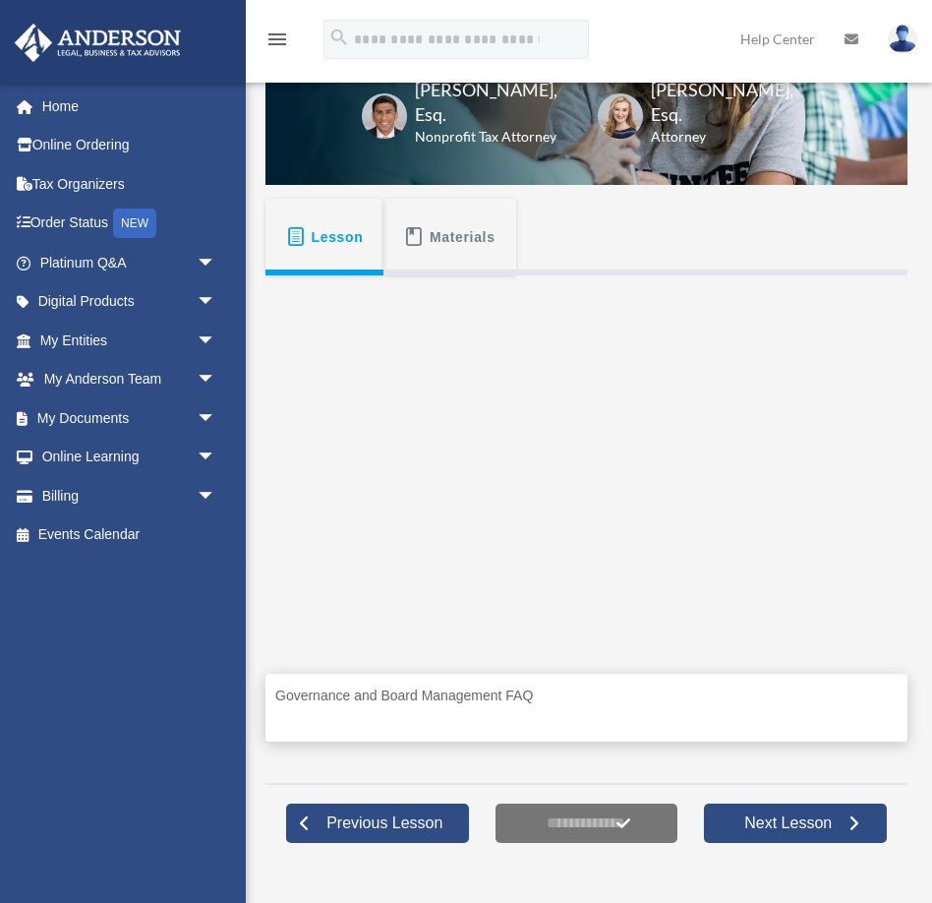
scroll to position [238, 0]
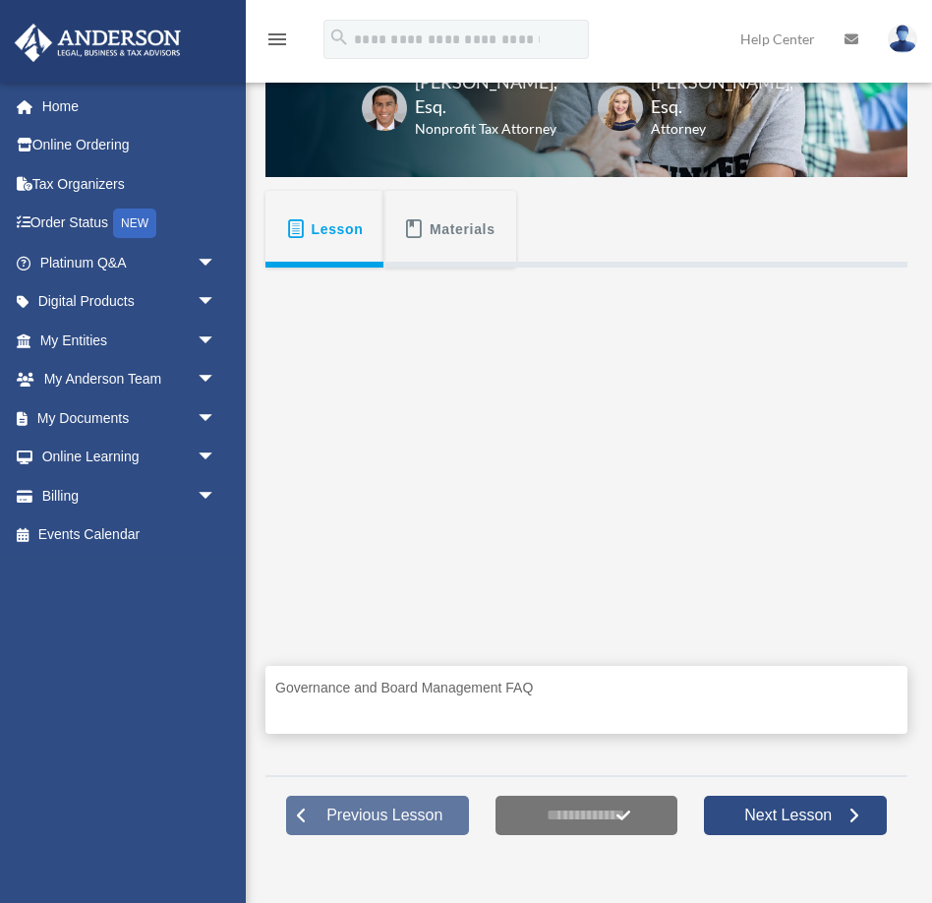
click at [304, 822] on span at bounding box center [301, 816] width 14 height 14
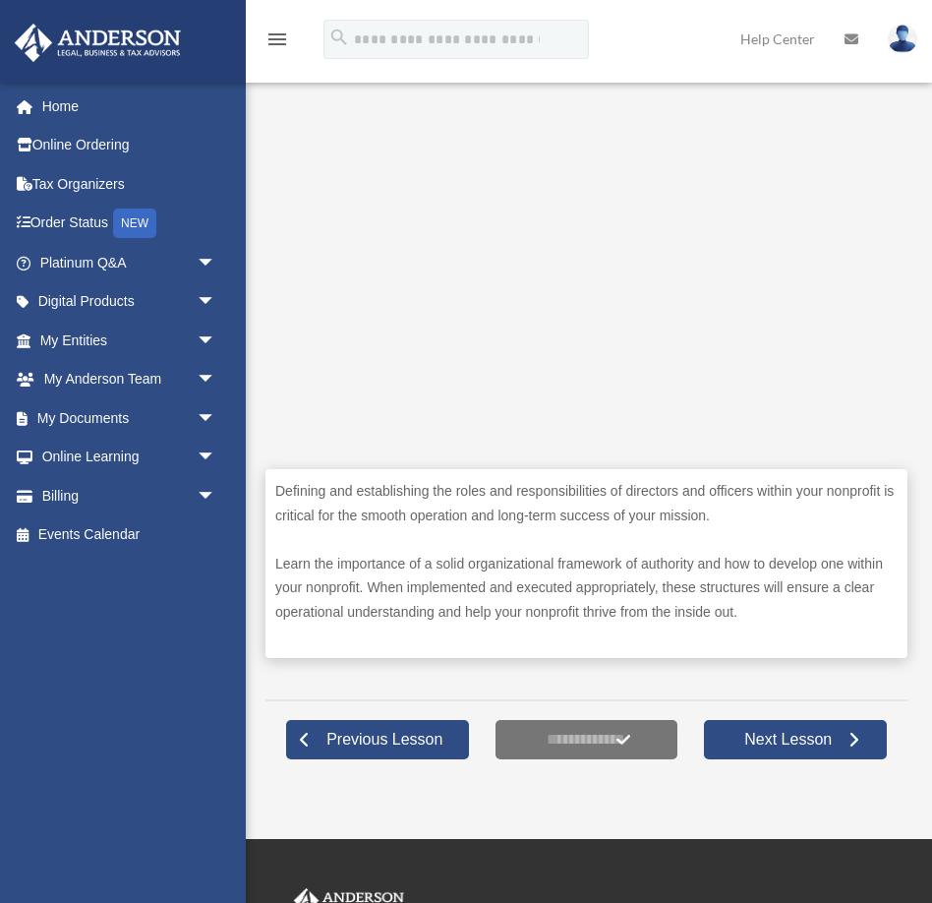
scroll to position [441, 0]
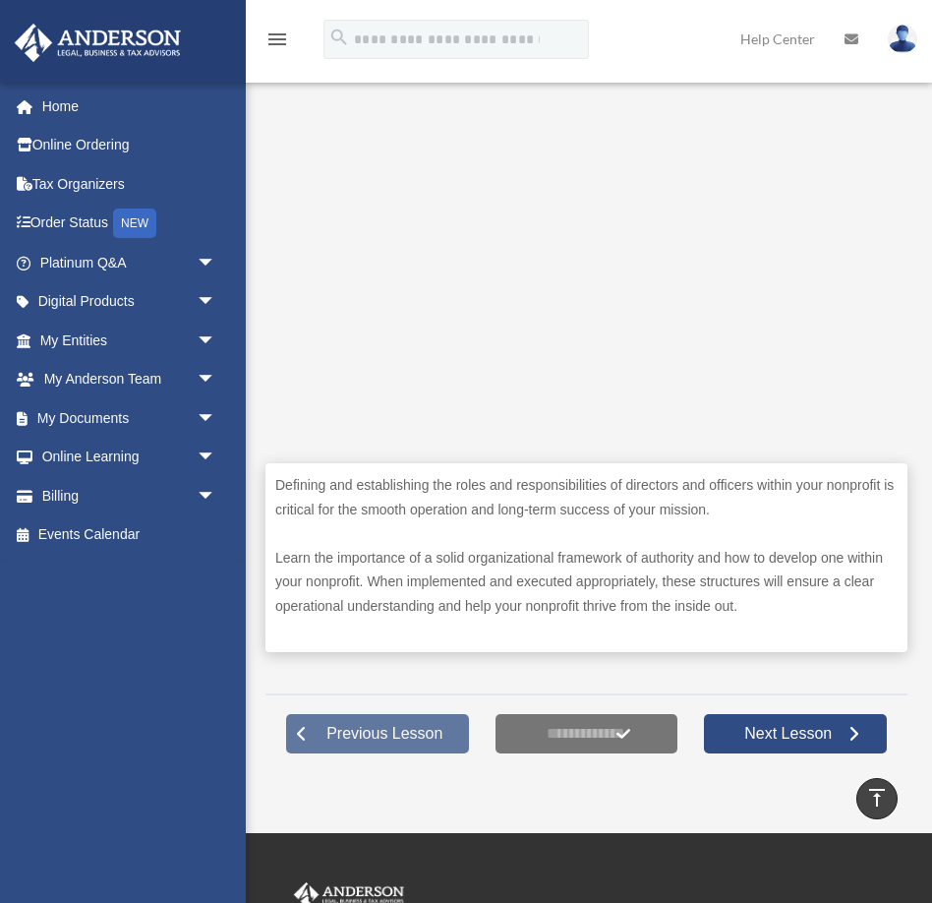
click at [373, 744] on span "Previous Lesson" at bounding box center [385, 734] width 148 height 20
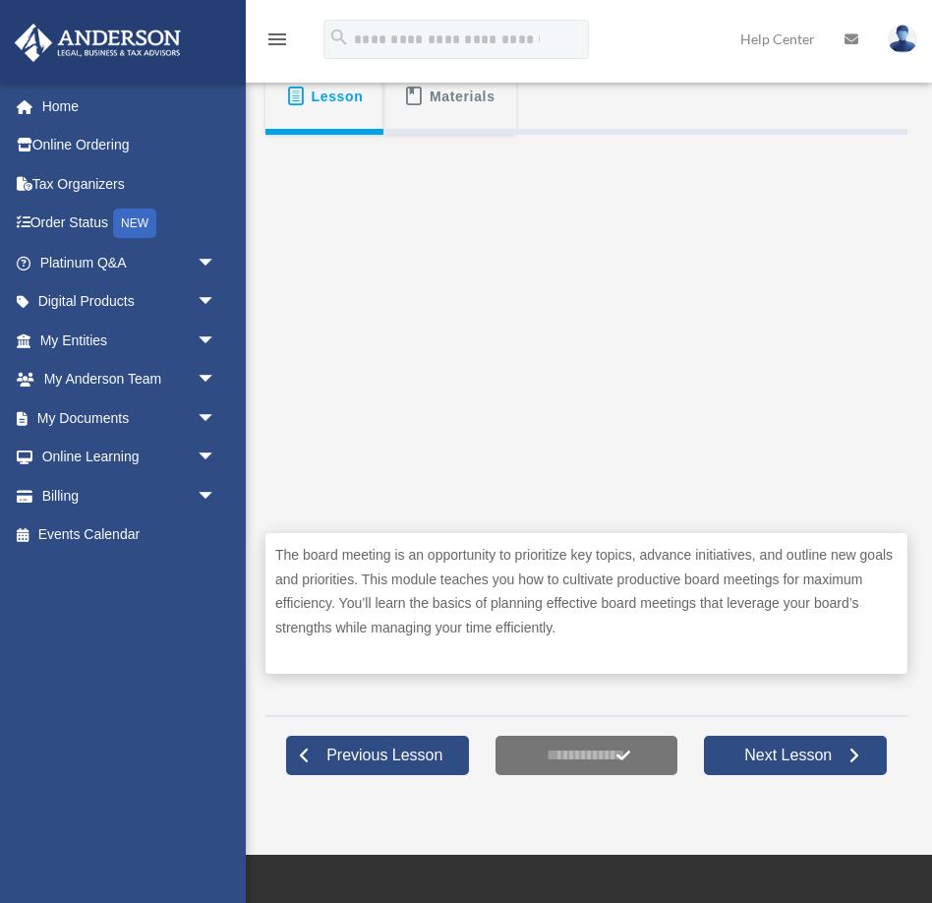
scroll to position [401, 0]
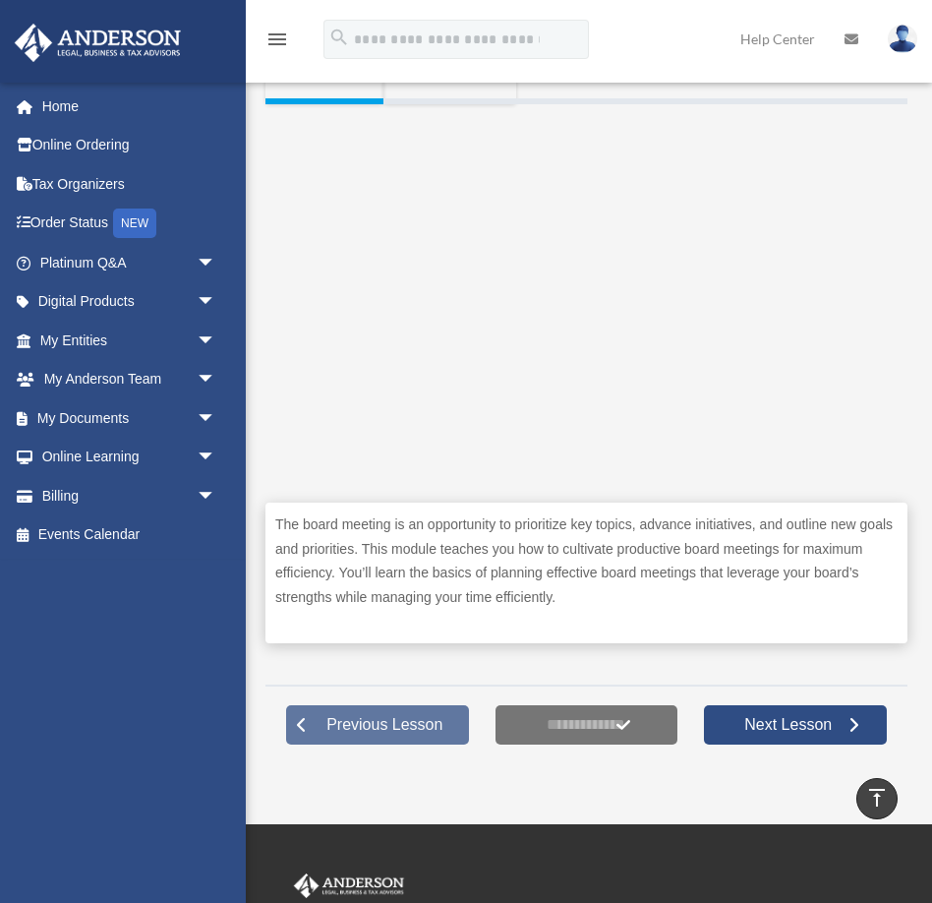
click at [357, 735] on span "Previous Lesson" at bounding box center [385, 725] width 148 height 20
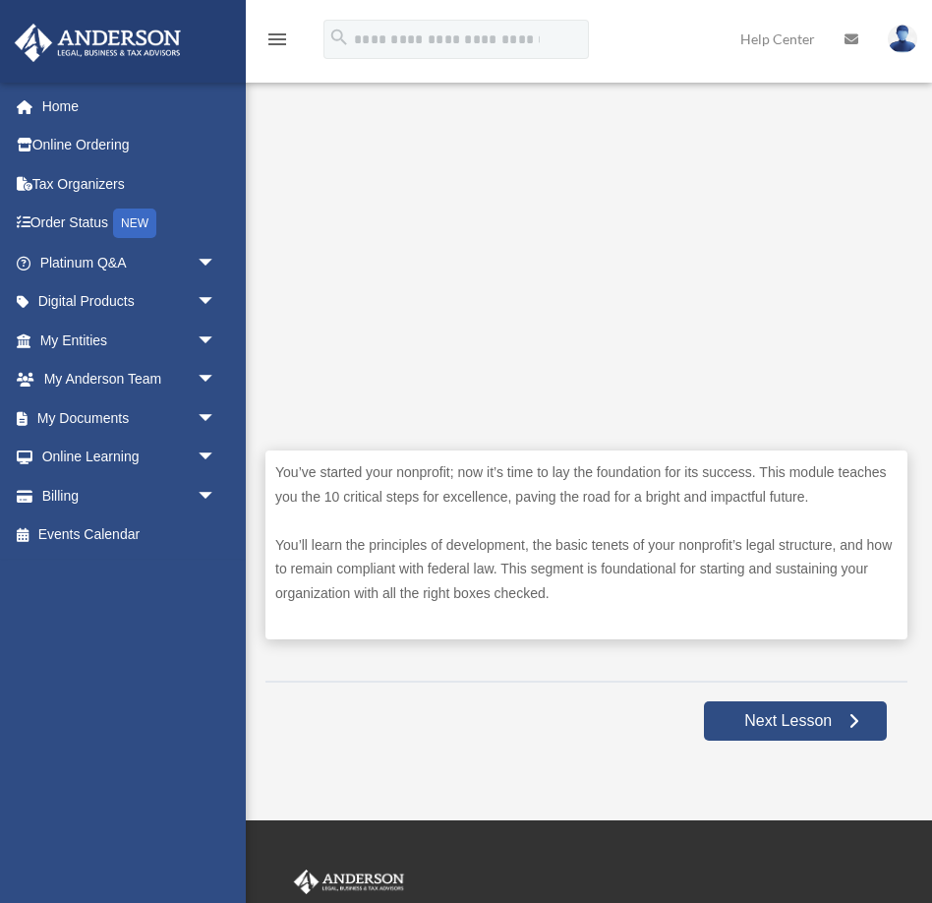
scroll to position [463, 0]
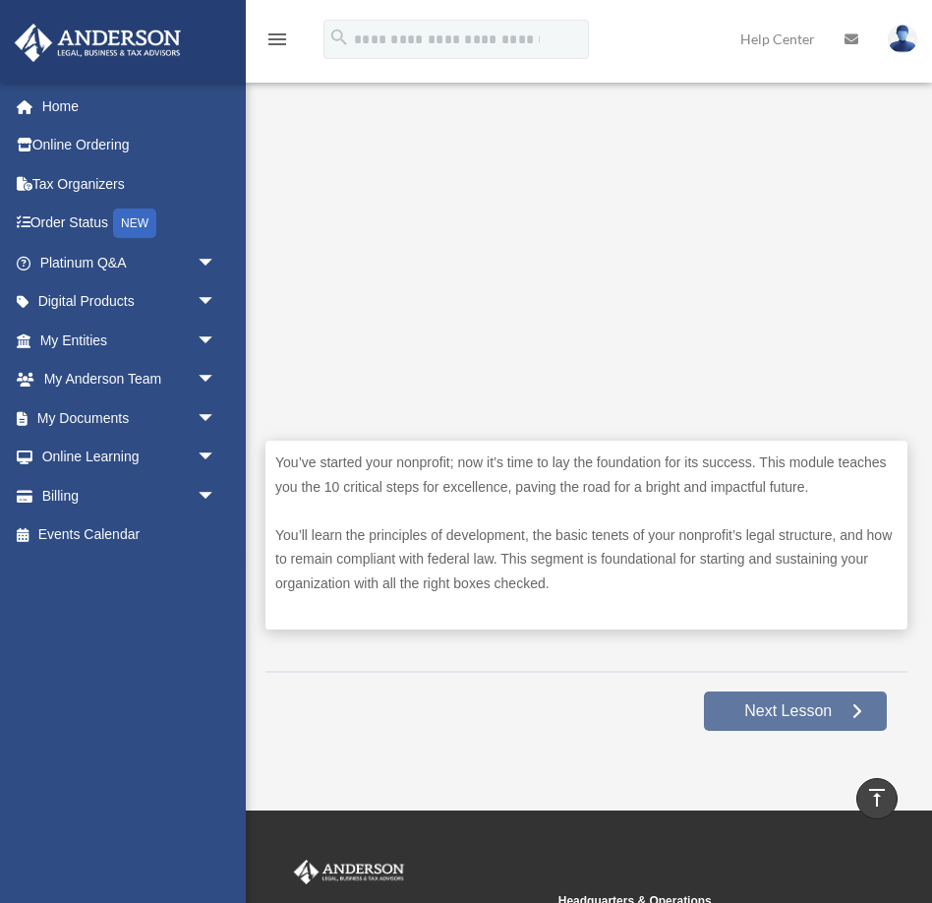
click at [788, 721] on span "Next Lesson" at bounding box center [788, 711] width 119 height 20
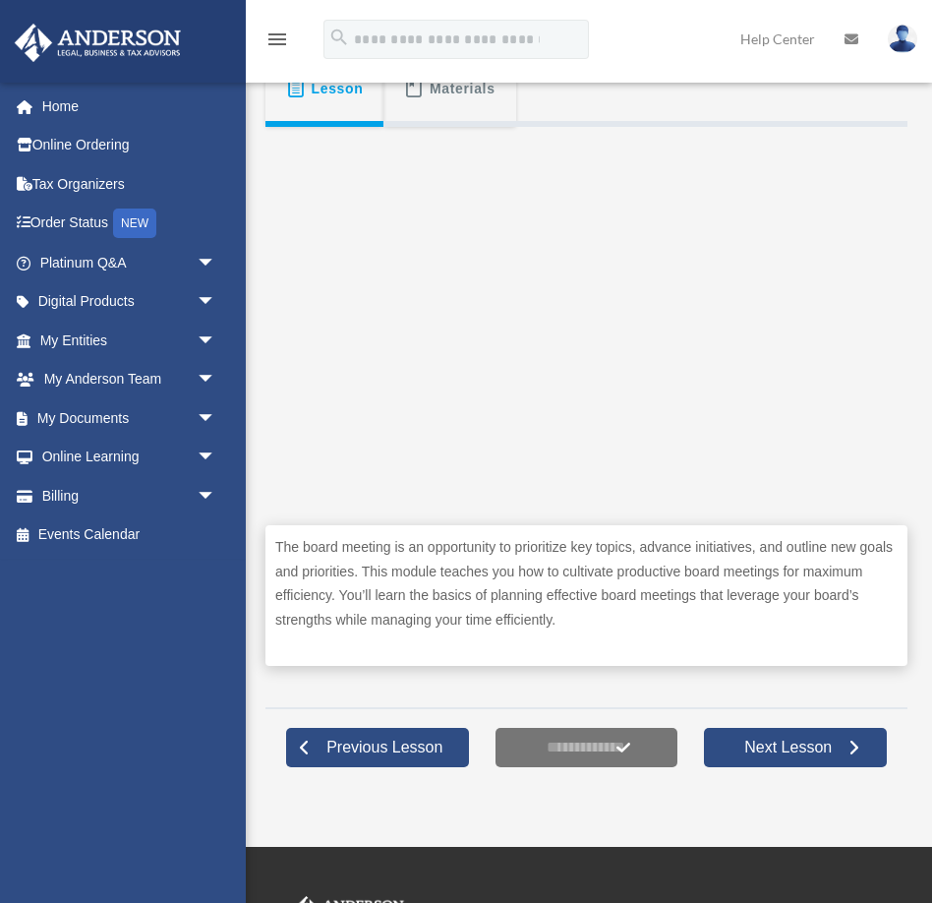
scroll to position [383, 0]
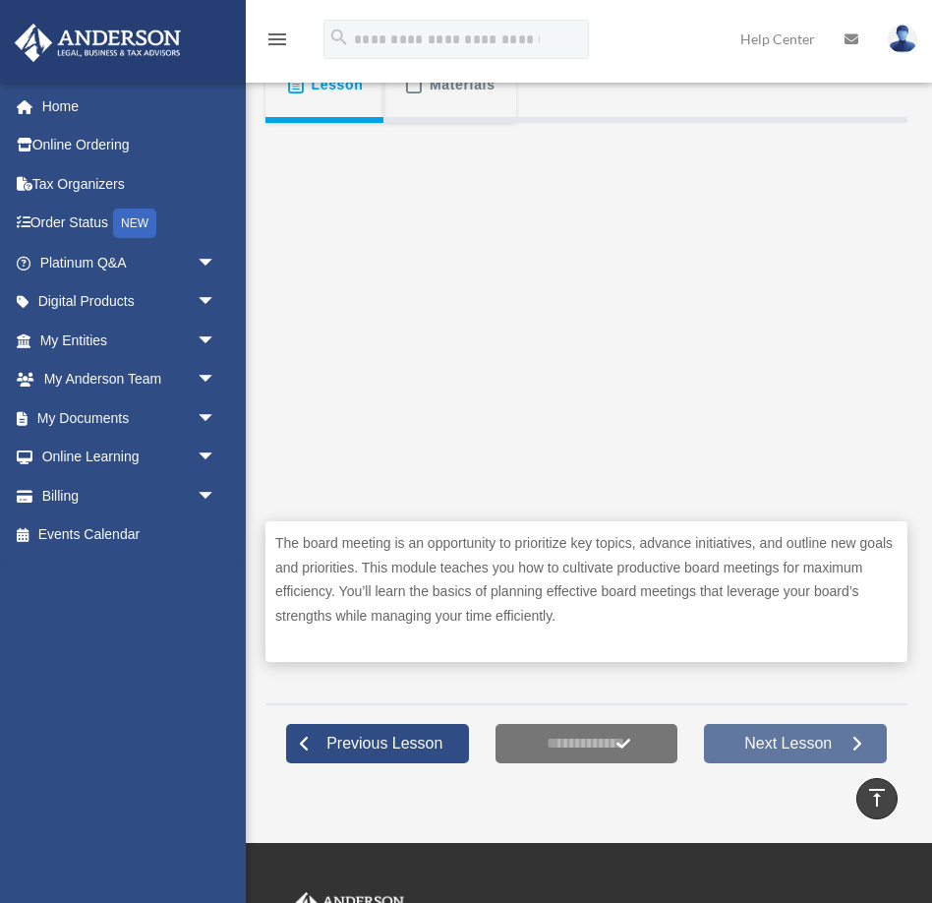
click at [785, 763] on link "Next Lesson" at bounding box center [795, 743] width 183 height 39
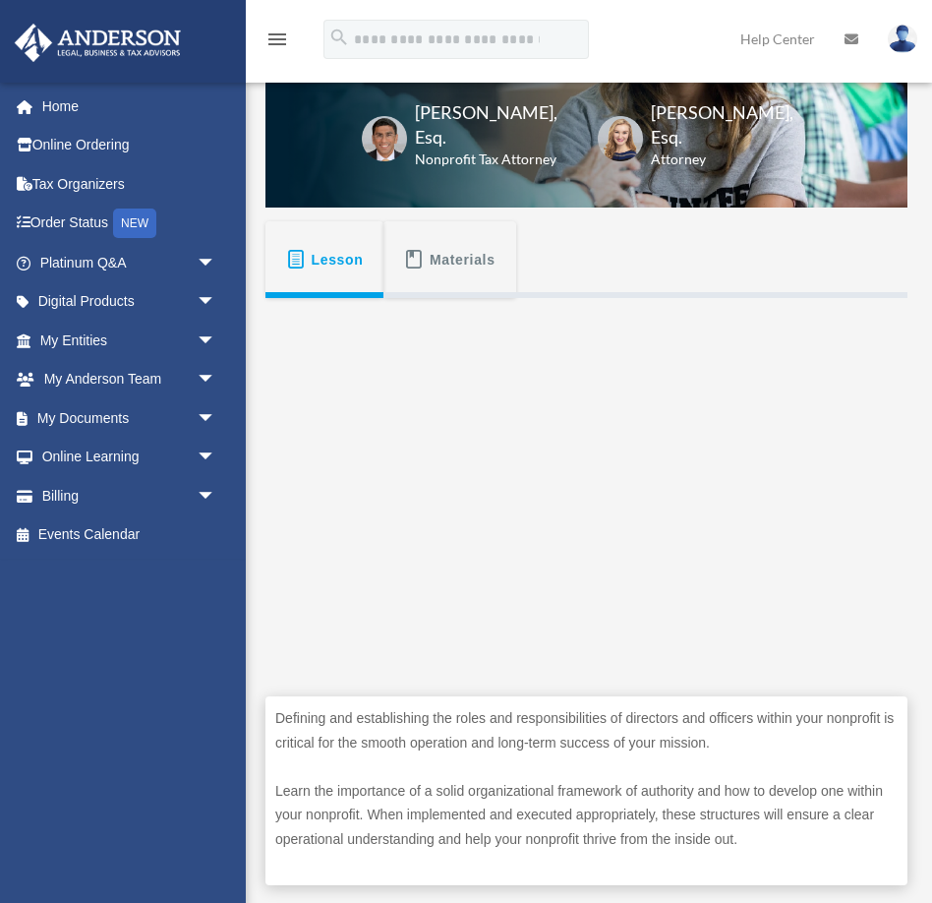
scroll to position [210, 0]
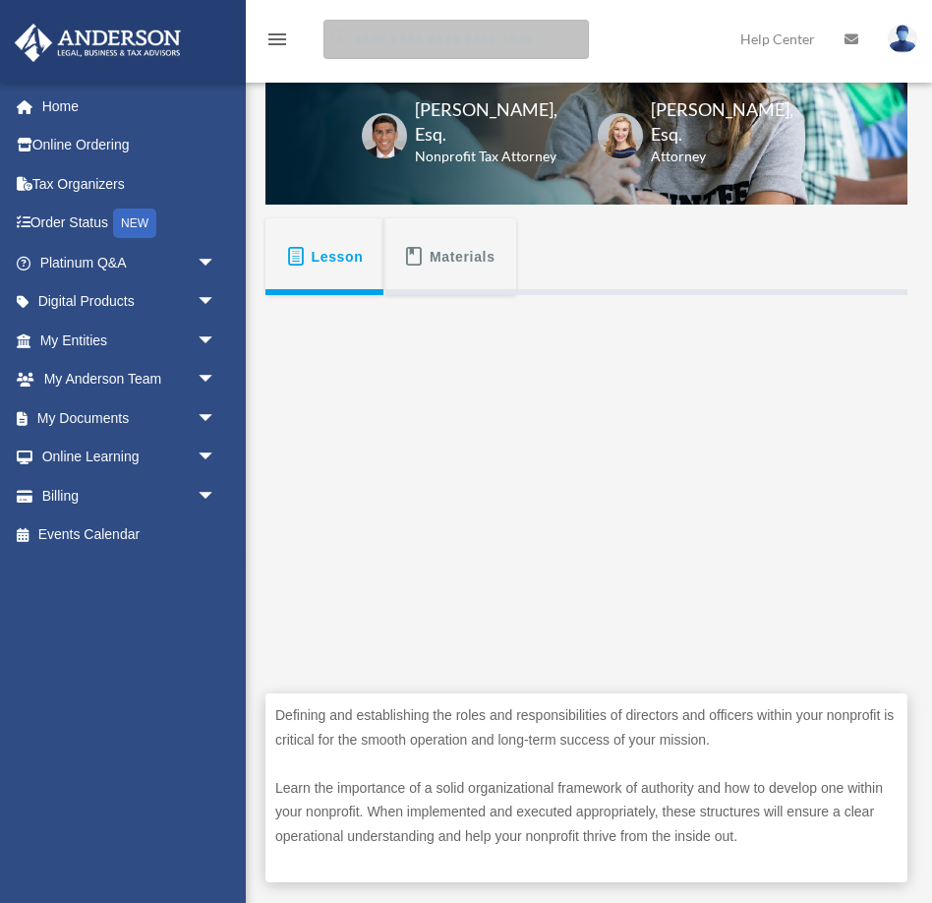
click at [382, 37] on input "search" at bounding box center [457, 39] width 266 height 39
type input "**********"
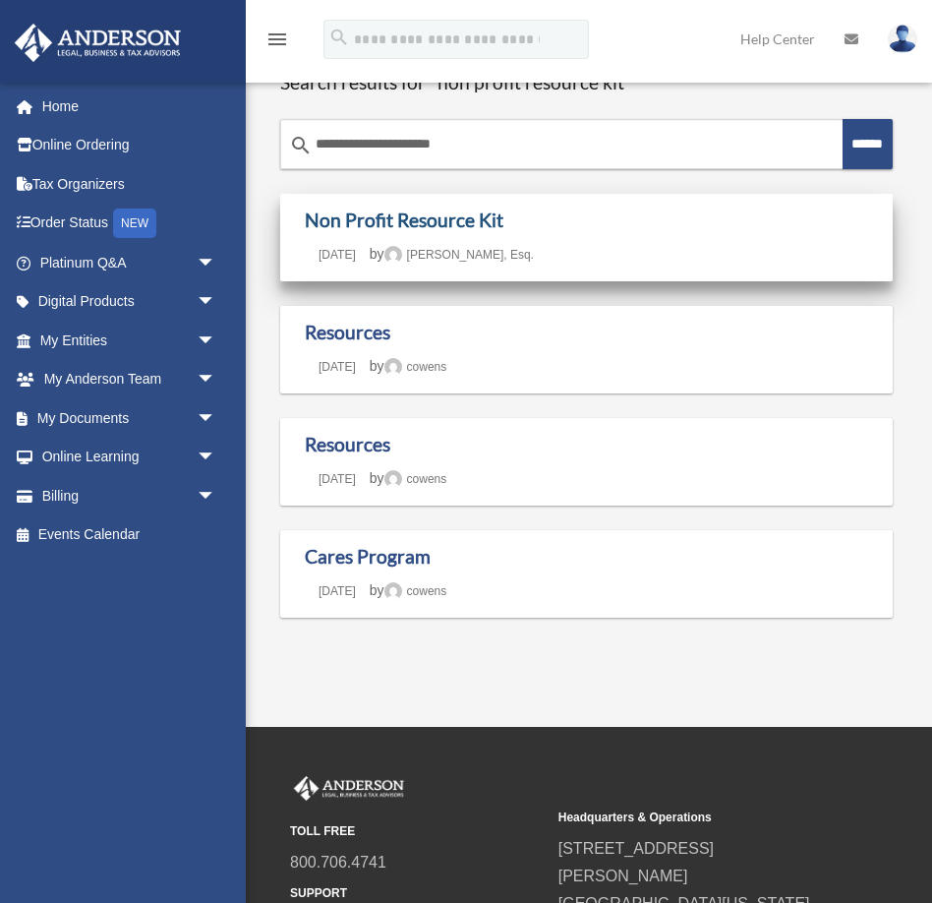
click at [430, 215] on link "Non Profit Resource Kit" at bounding box center [404, 220] width 199 height 23
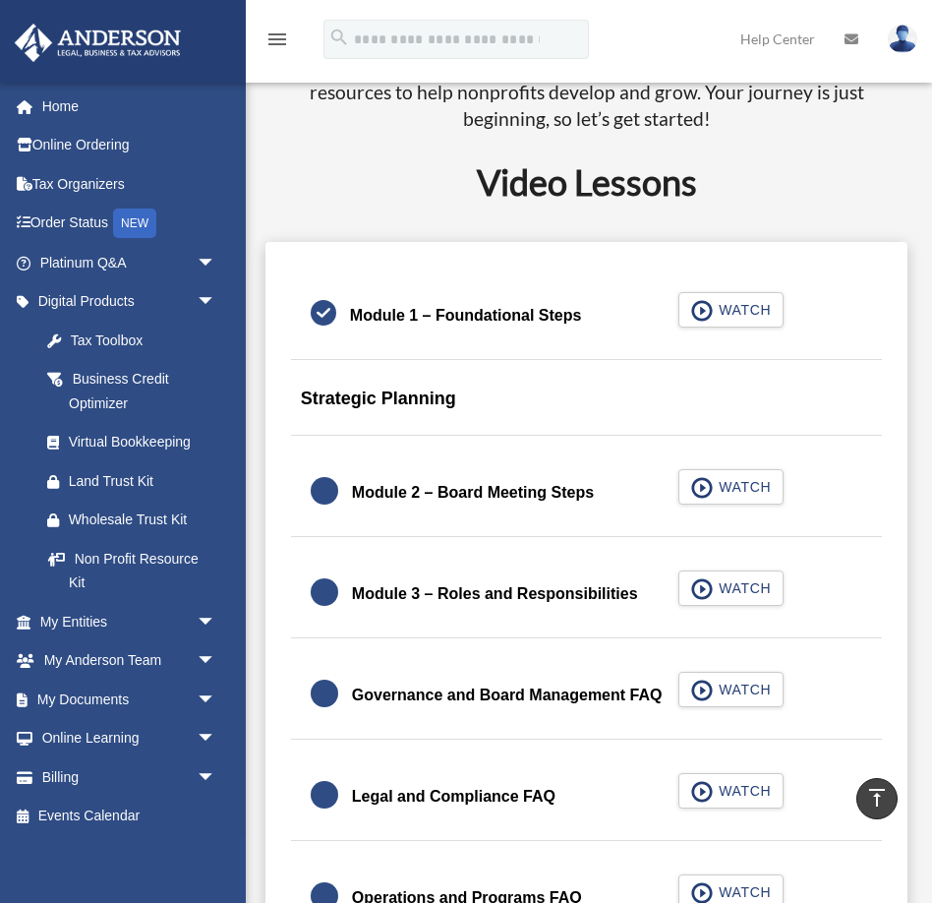
scroll to position [1177, 0]
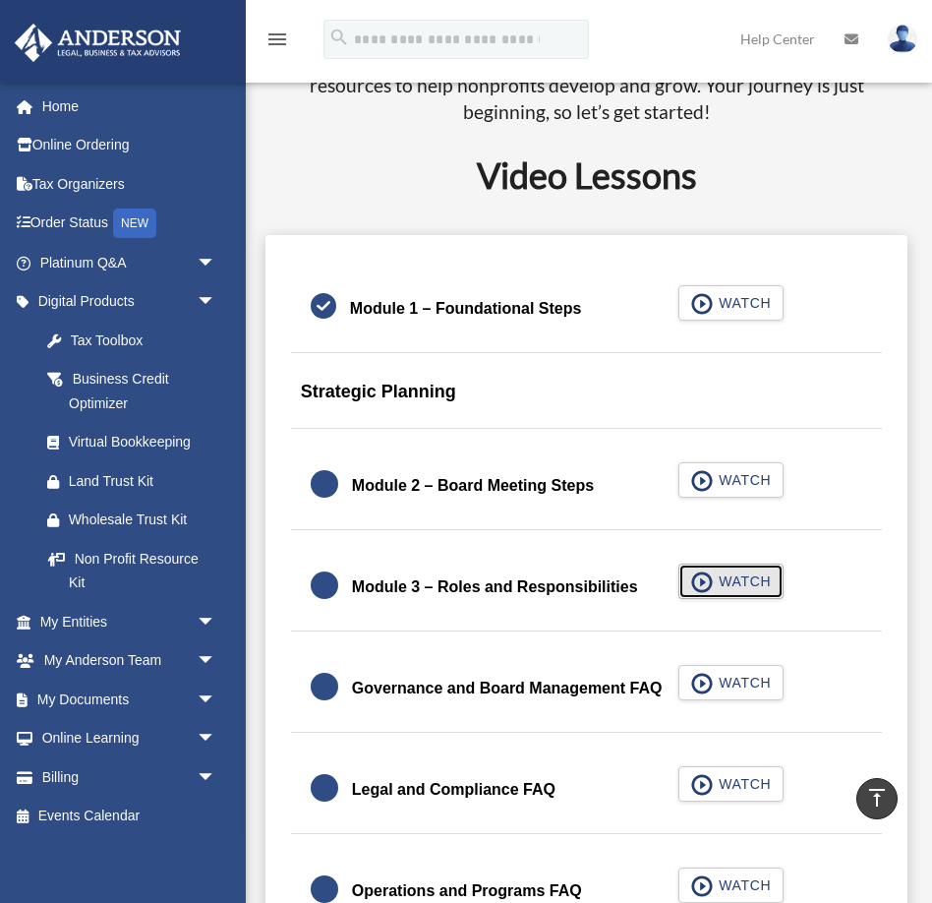
click at [717, 571] on span "WATCH" at bounding box center [742, 581] width 58 height 20
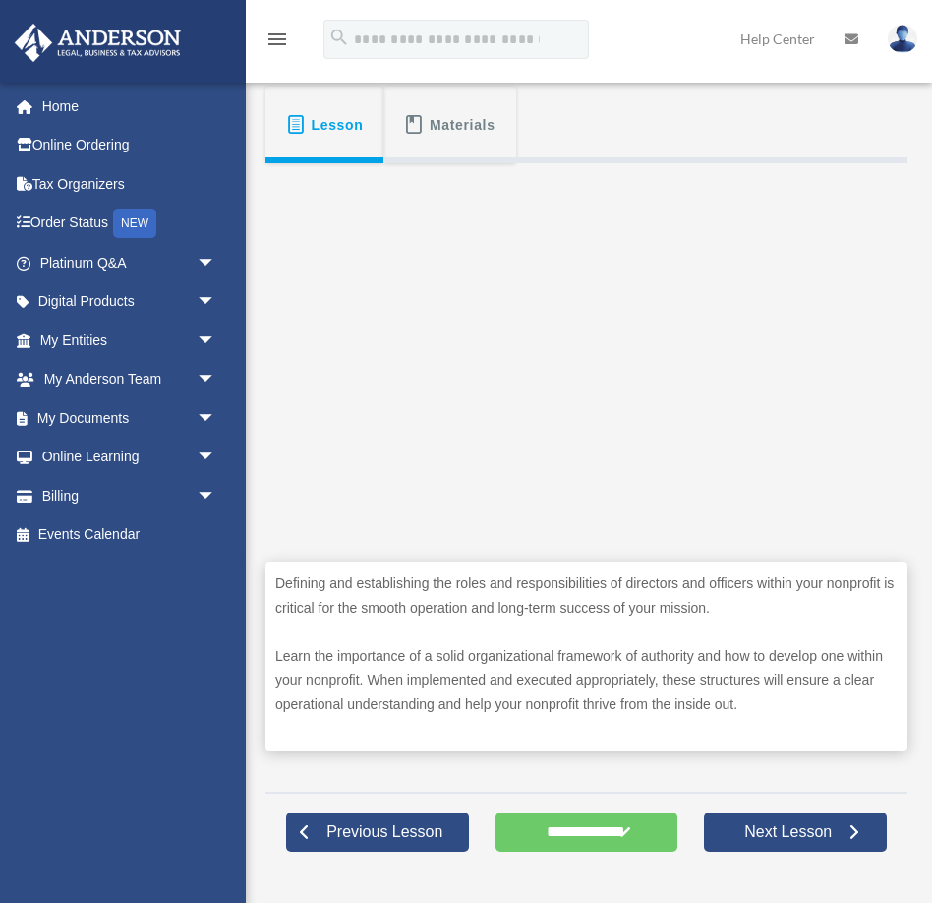
scroll to position [354, 0]
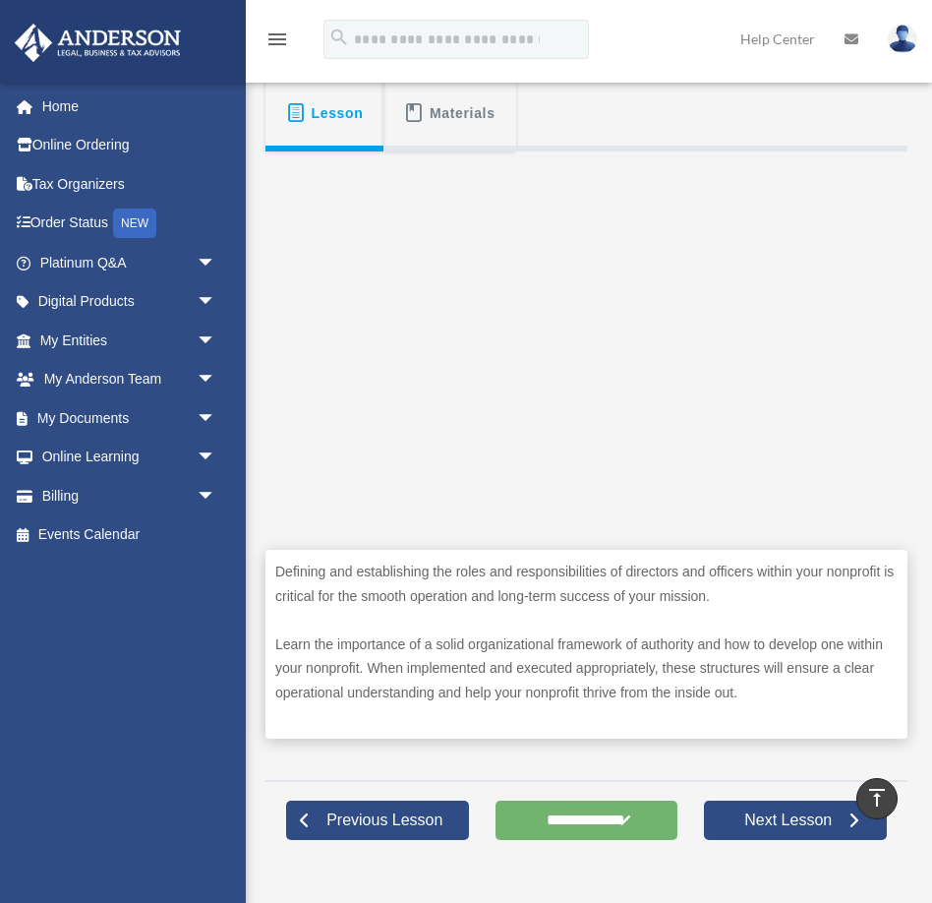
click at [570, 836] on input "**********" at bounding box center [587, 820] width 183 height 39
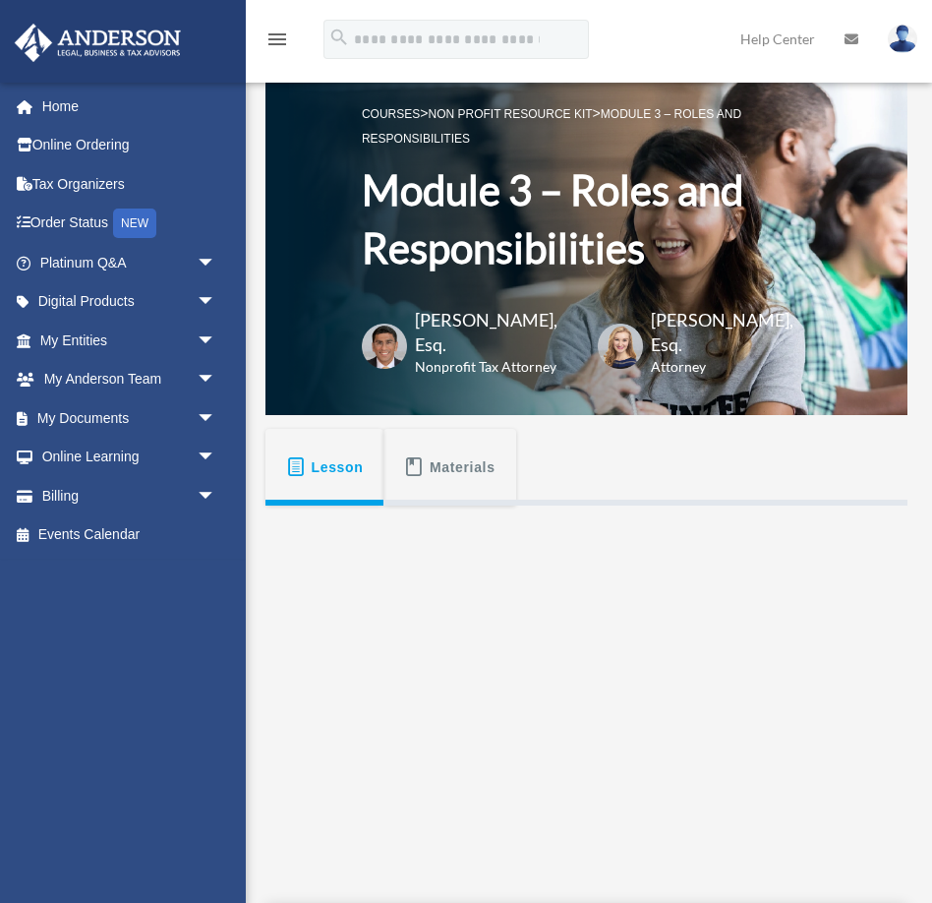
drag, startPoint x: 0, startPoint y: 0, endPoint x: 297, endPoint y: 518, distance: 597.5
click at [297, 518] on div "Defining and establishing the roles and responsibilities of directors and offic…" at bounding box center [587, 813] width 642 height 615
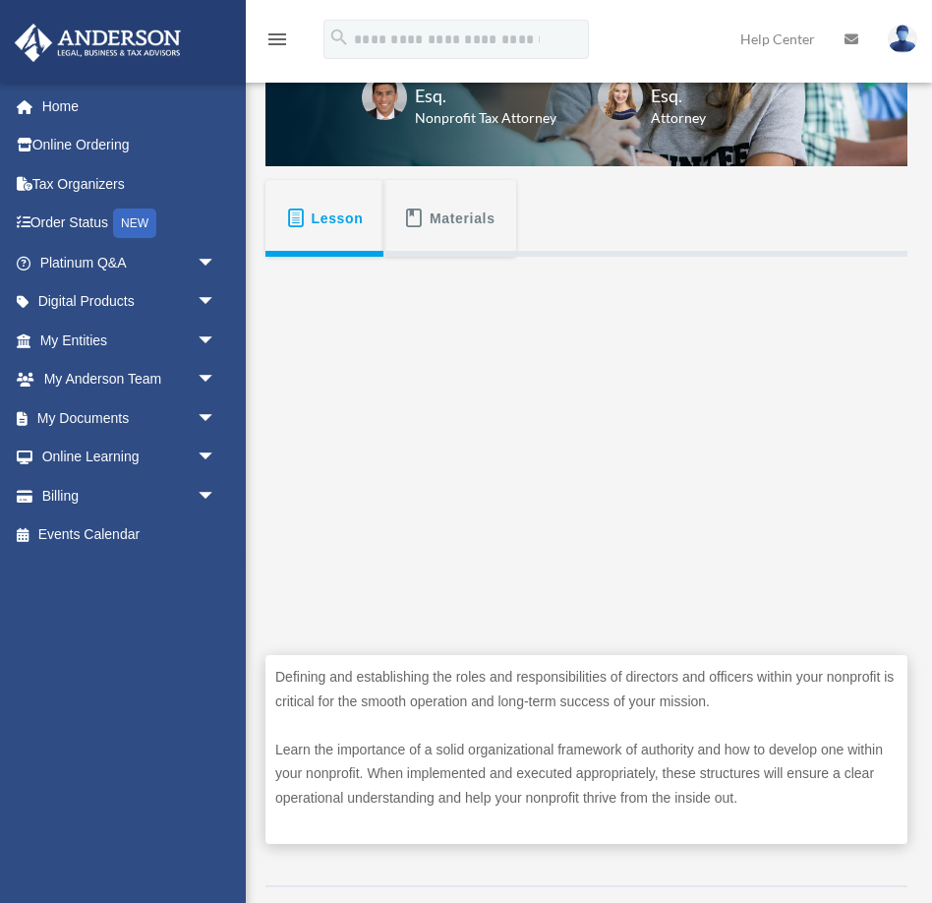
scroll to position [250, 0]
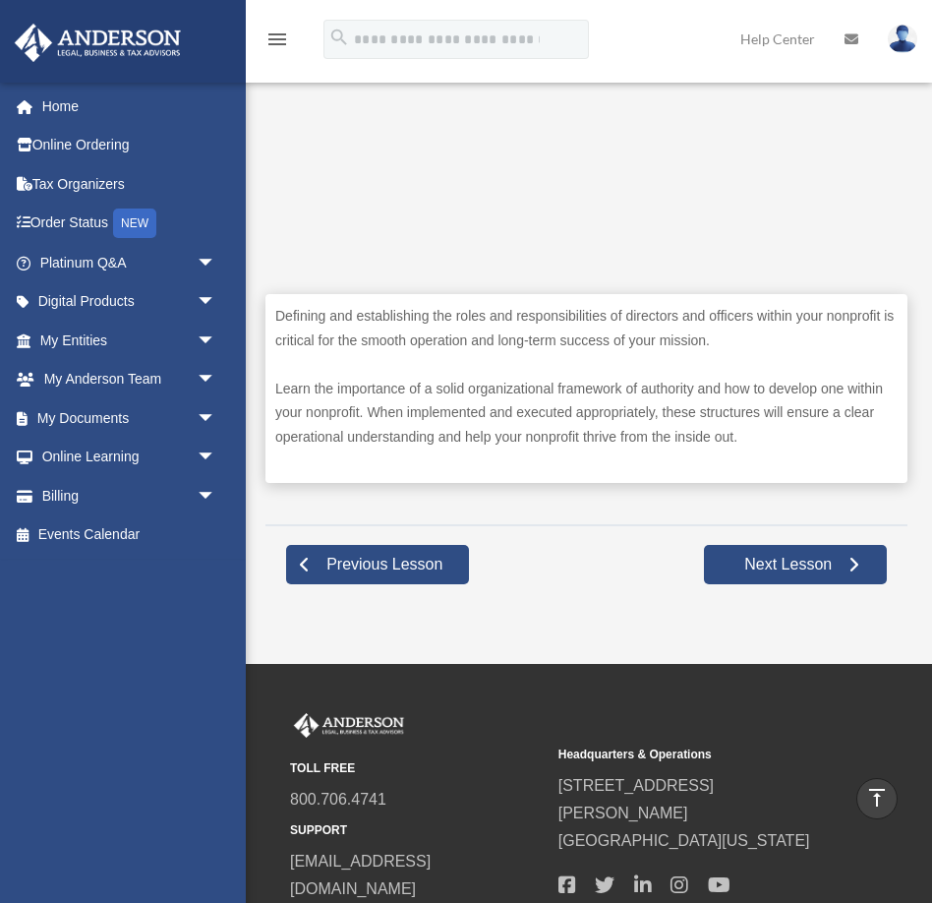
scroll to position [613, 0]
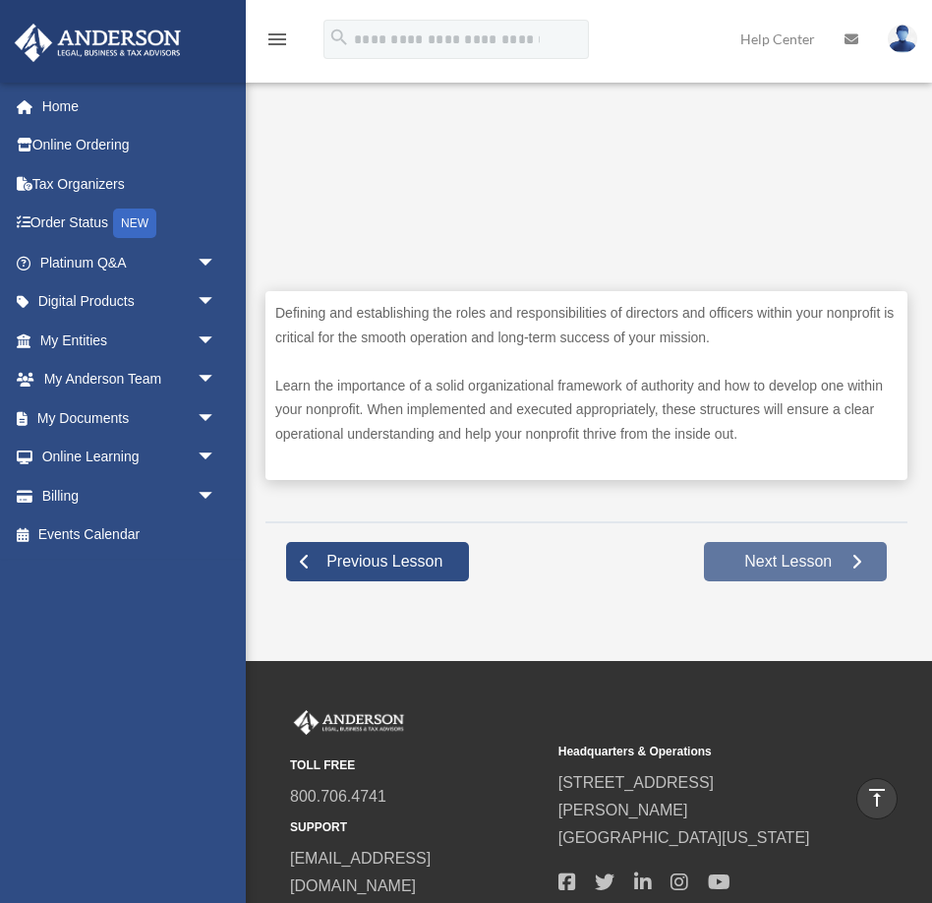
click at [809, 571] on span "Next Lesson" at bounding box center [788, 562] width 119 height 20
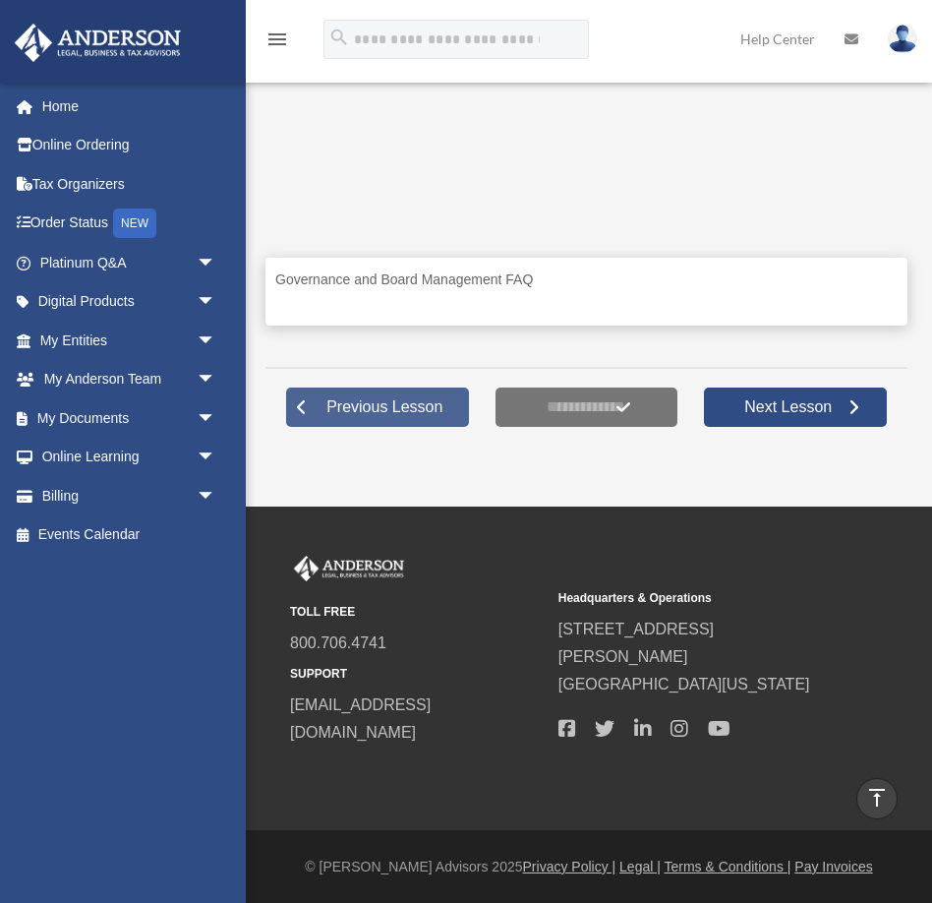
scroll to position [670, 0]
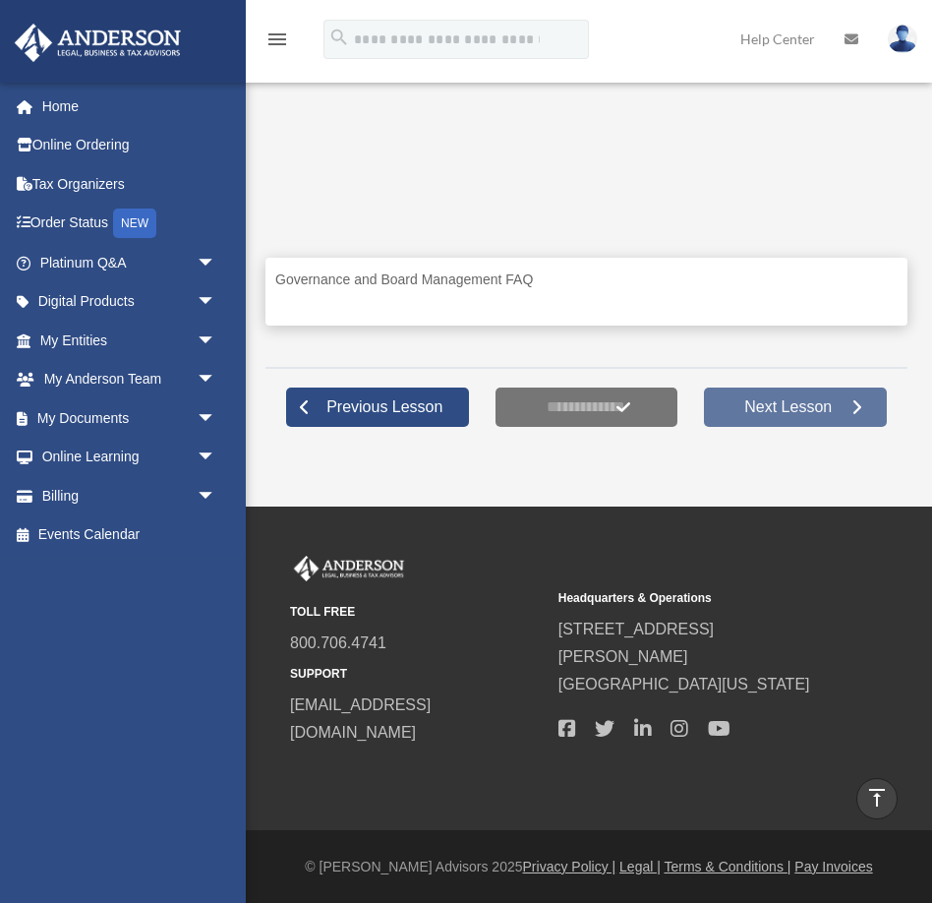
click at [814, 397] on span "Next Lesson" at bounding box center [788, 407] width 119 height 20
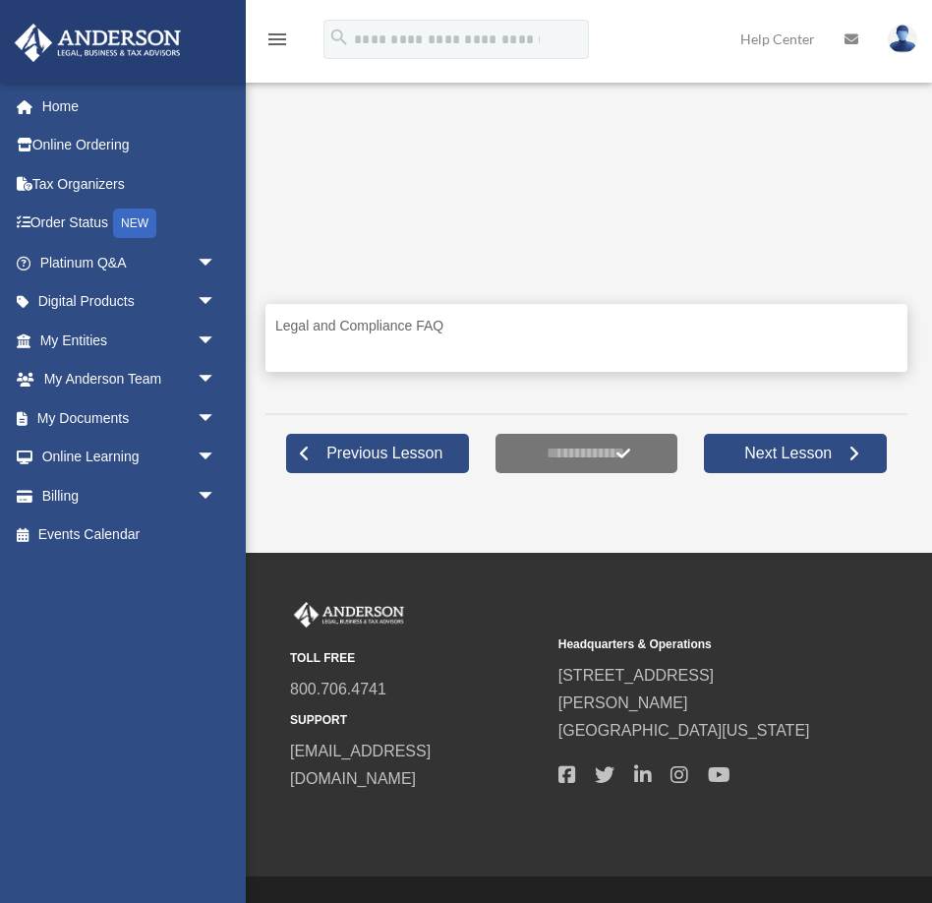
scroll to position [621, 0]
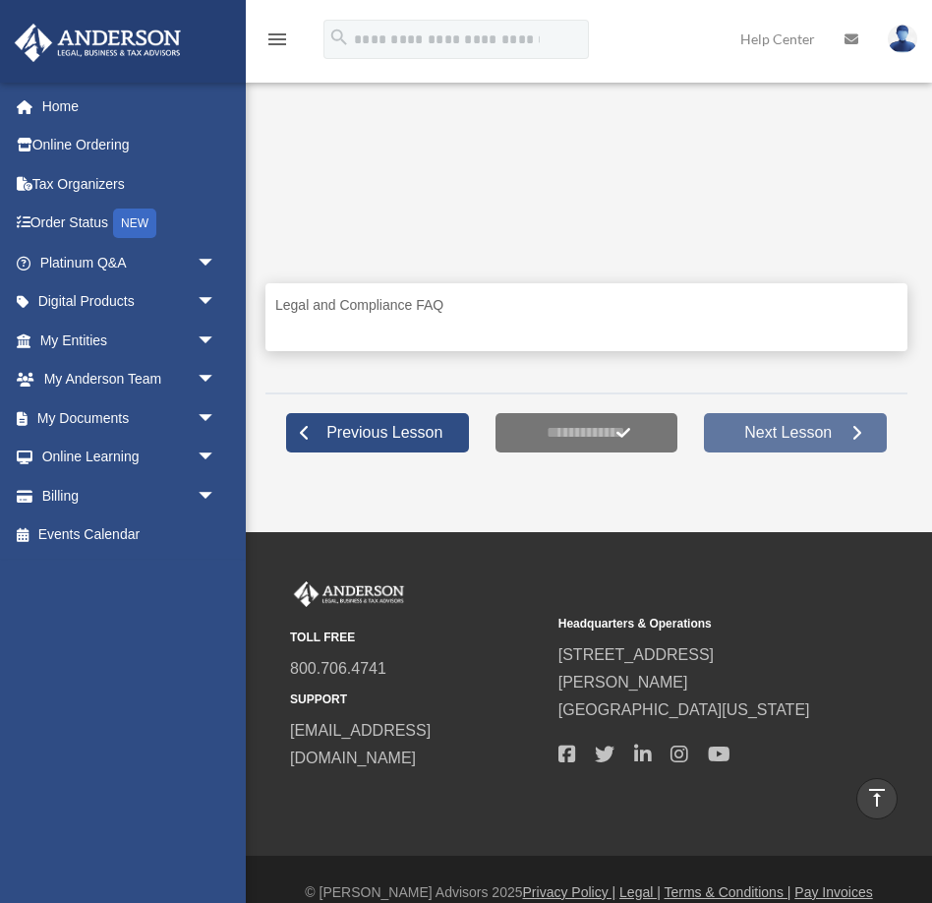
click at [806, 442] on link "Next Lesson" at bounding box center [795, 432] width 183 height 39
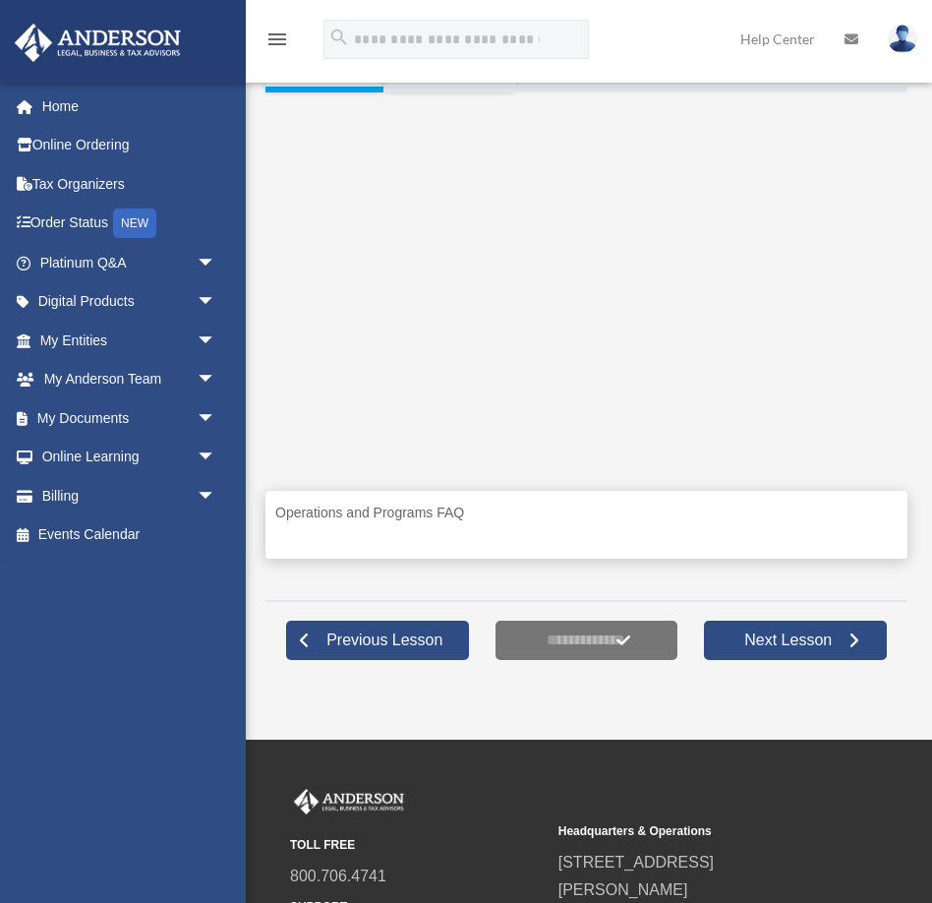
scroll to position [420, 0]
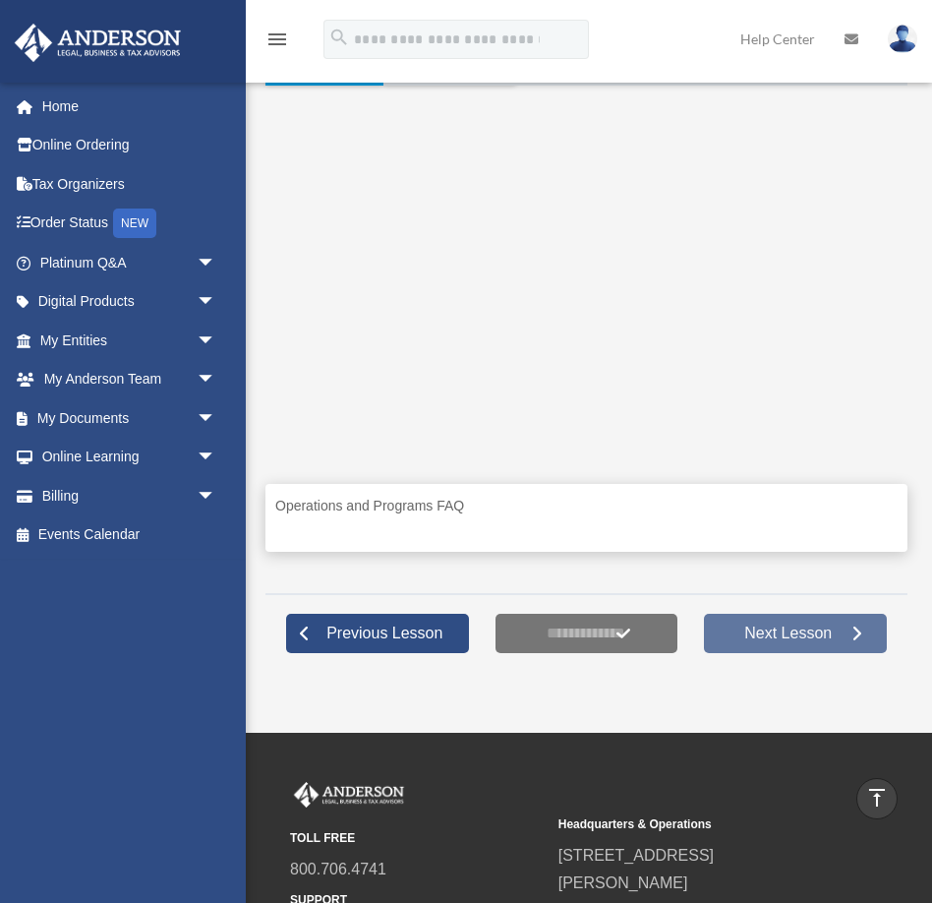
click at [784, 643] on span "Next Lesson" at bounding box center [788, 634] width 119 height 20
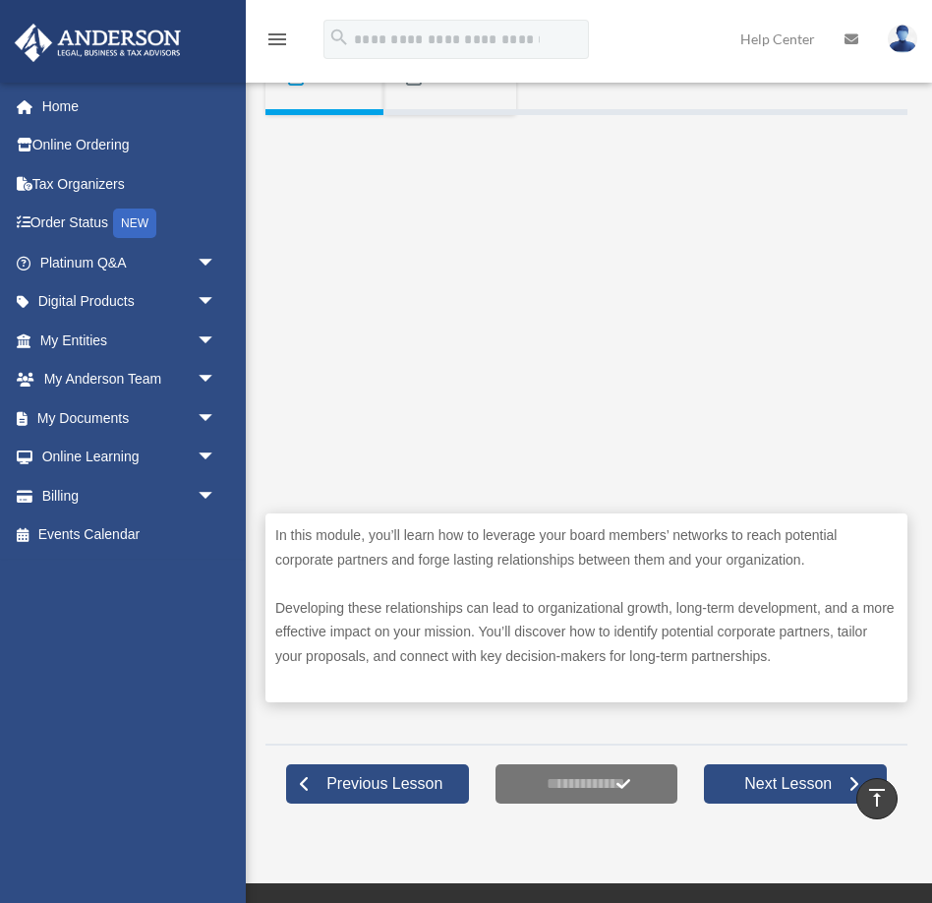
scroll to position [359, 0]
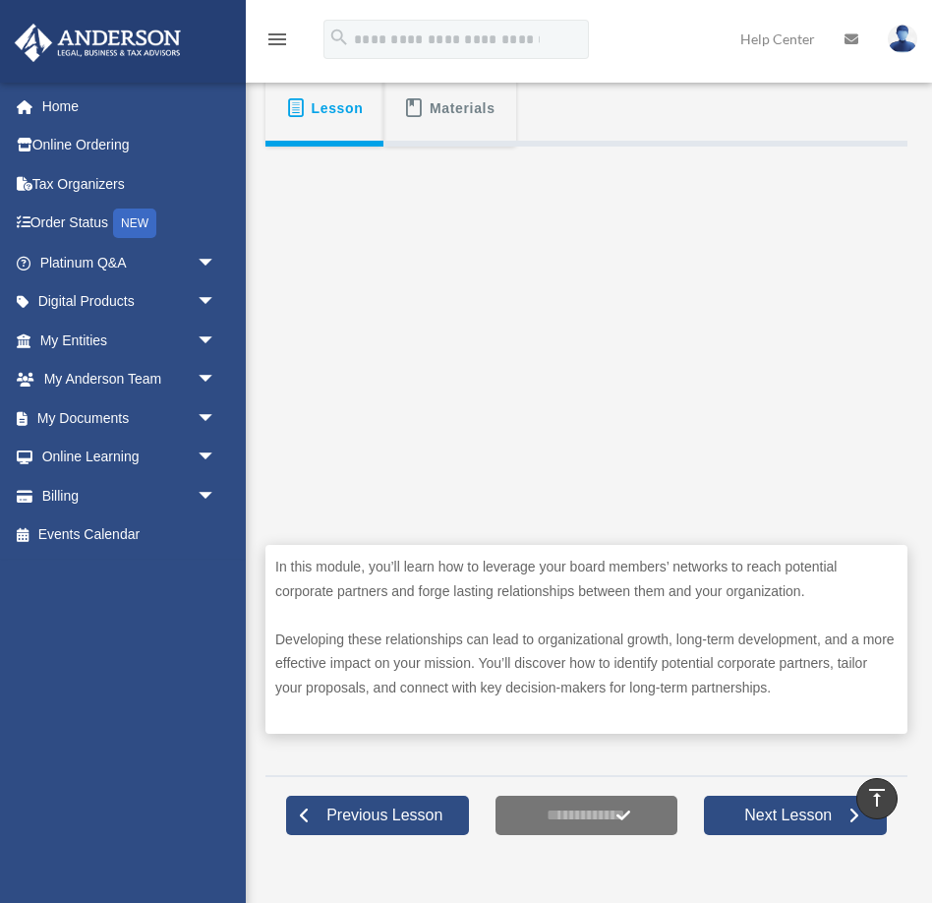
click at [622, 835] on form "**********" at bounding box center [587, 815] width 183 height 39
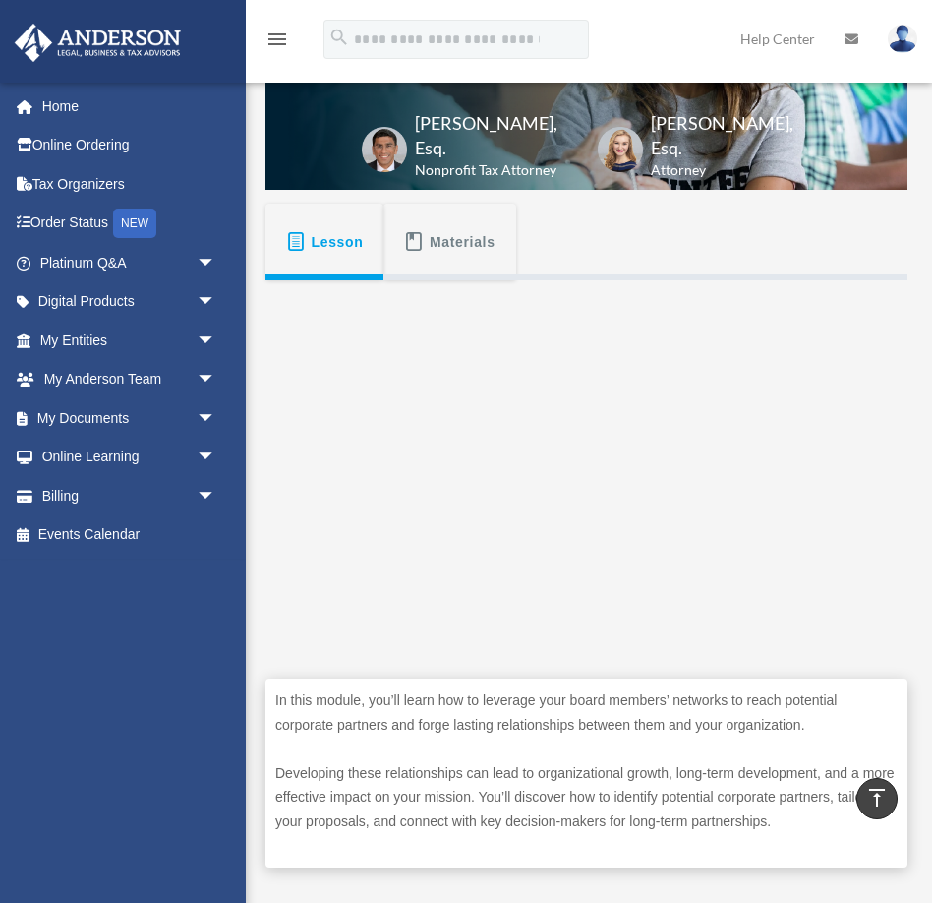
scroll to position [0, 0]
